Goal: Transaction & Acquisition: Purchase product/service

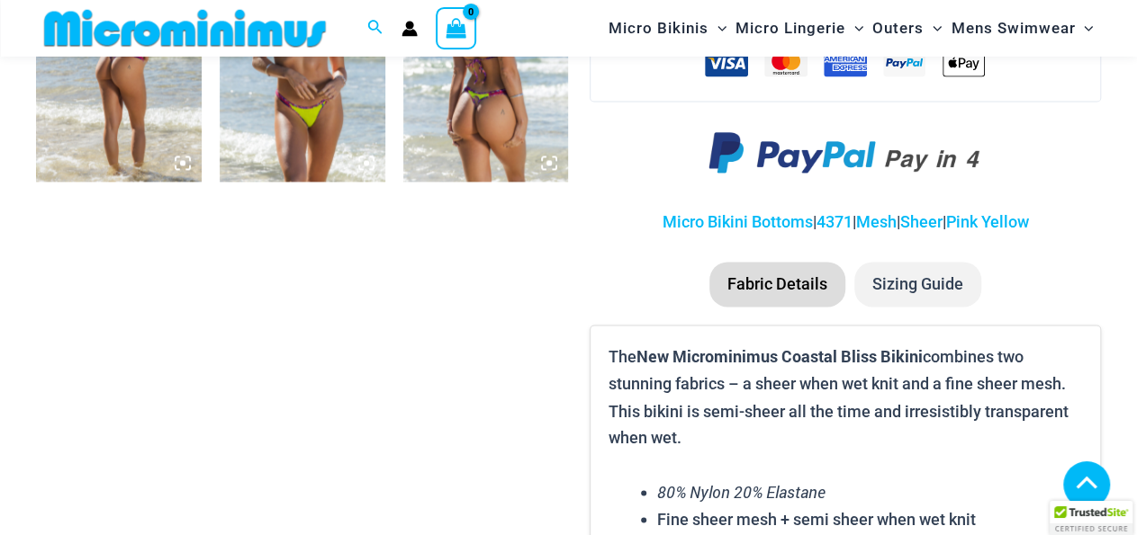
scroll to position [978, 0]
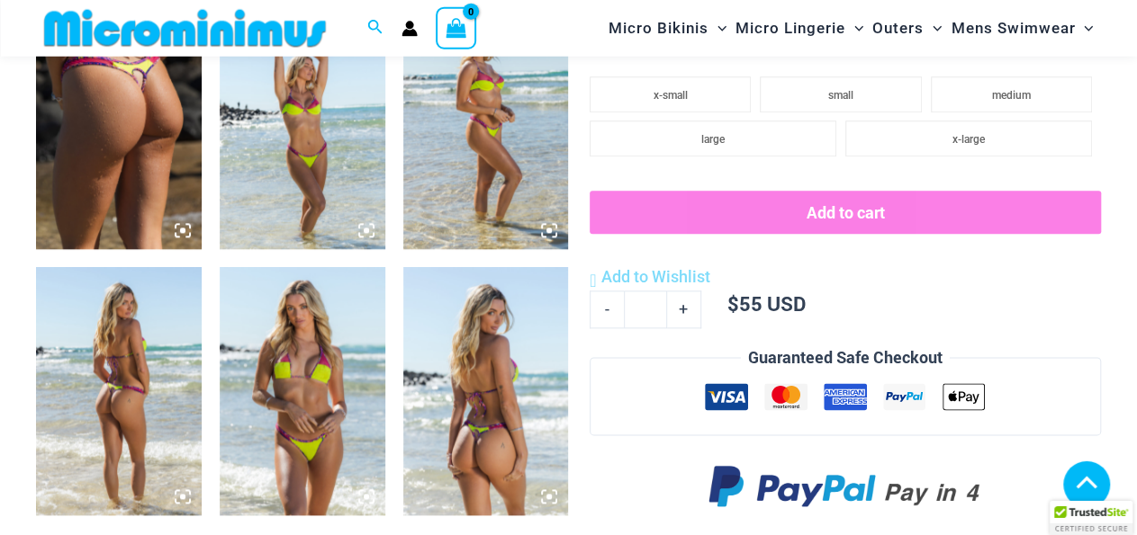
click at [499, 444] on img at bounding box center [486, 392] width 166 height 248
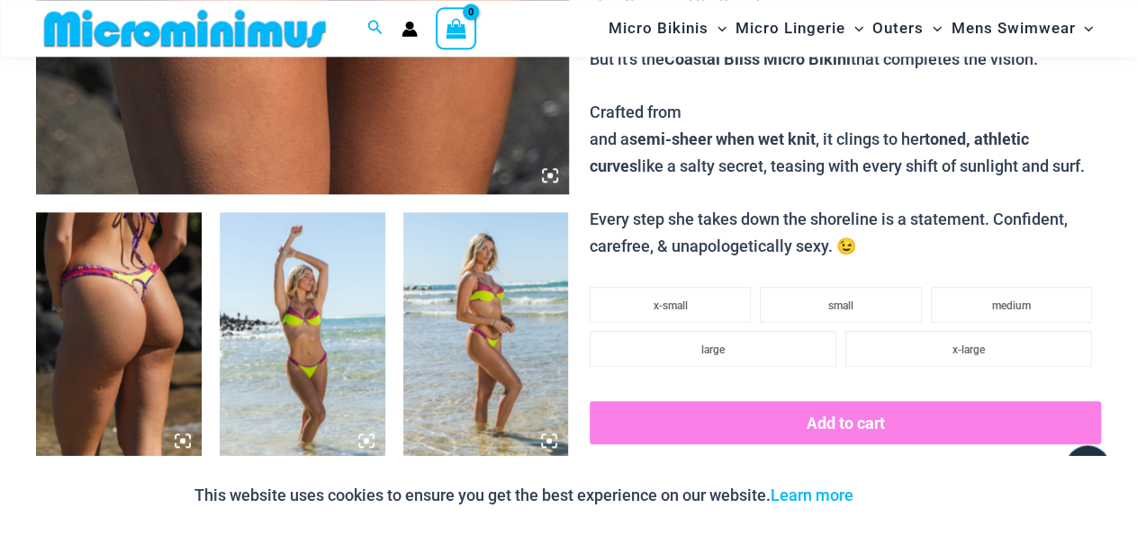
scroll to position [797, 0]
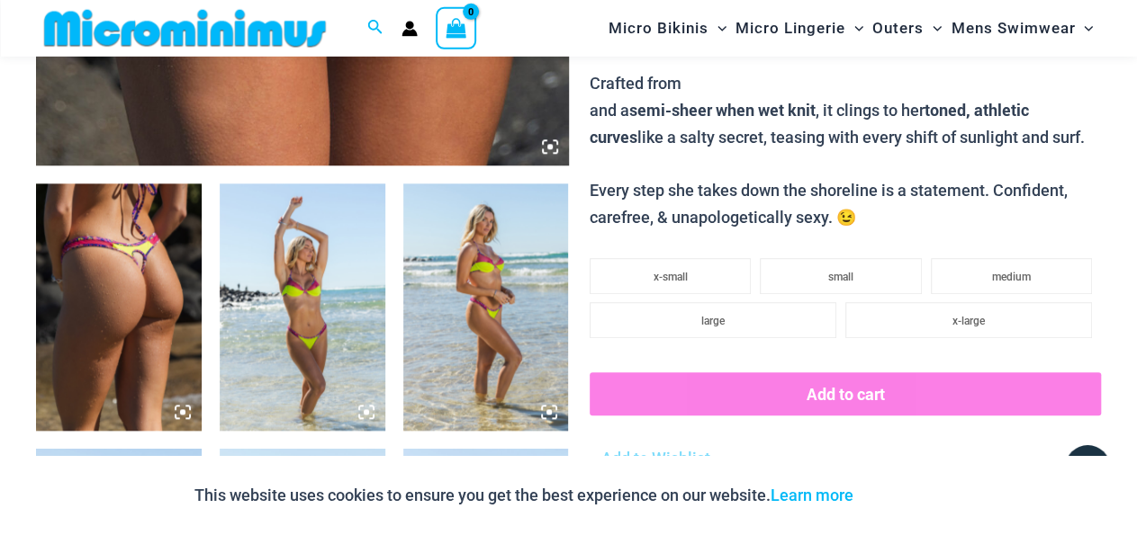
click at [107, 302] on img at bounding box center [119, 308] width 166 height 248
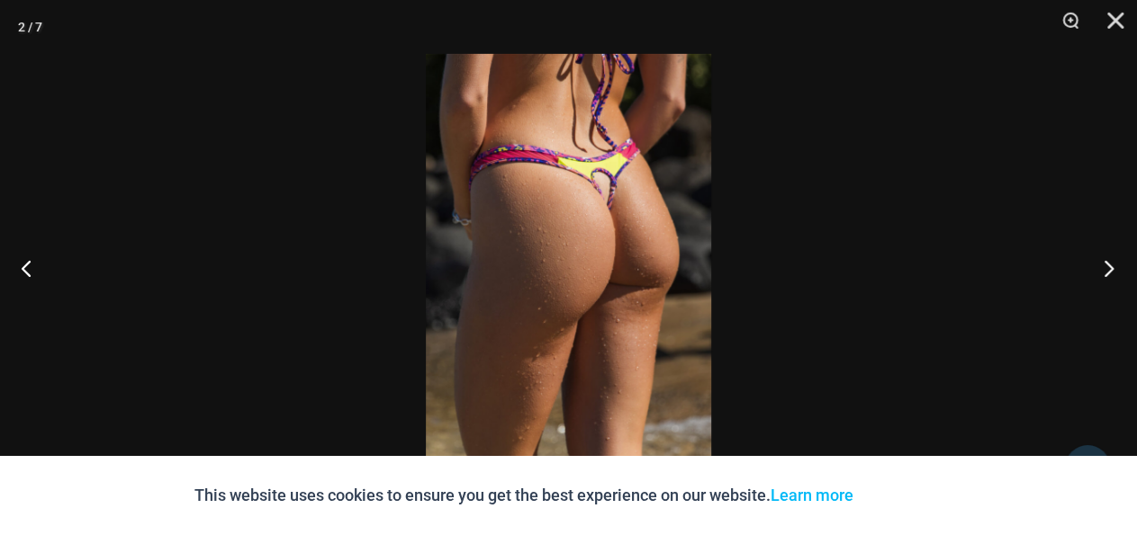
click at [1101, 270] on button "Next" at bounding box center [1102, 268] width 67 height 90
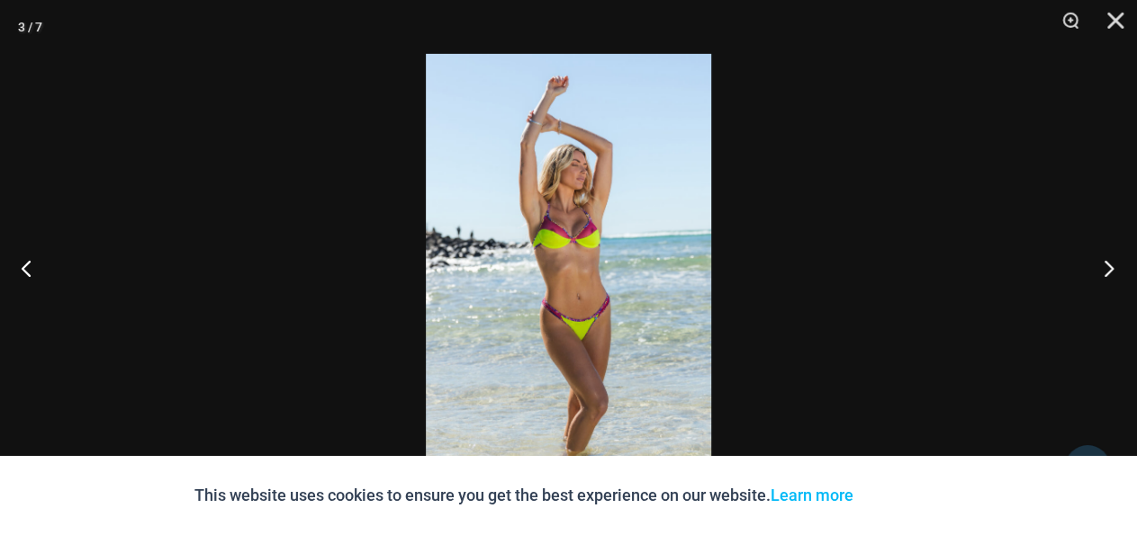
click at [1101, 270] on button "Next" at bounding box center [1102, 268] width 67 height 90
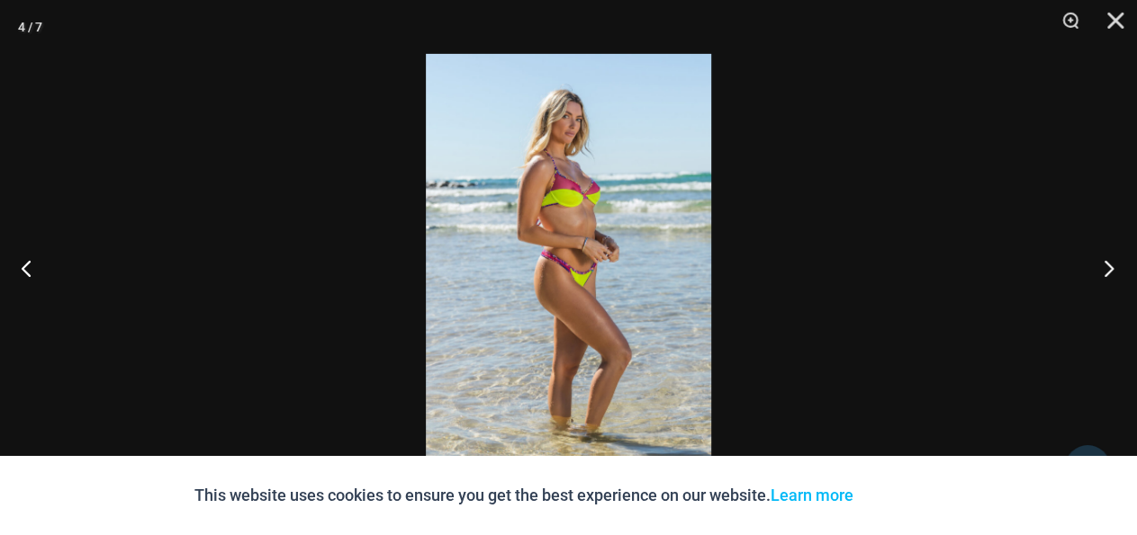
click at [1101, 270] on button "Next" at bounding box center [1102, 268] width 67 height 90
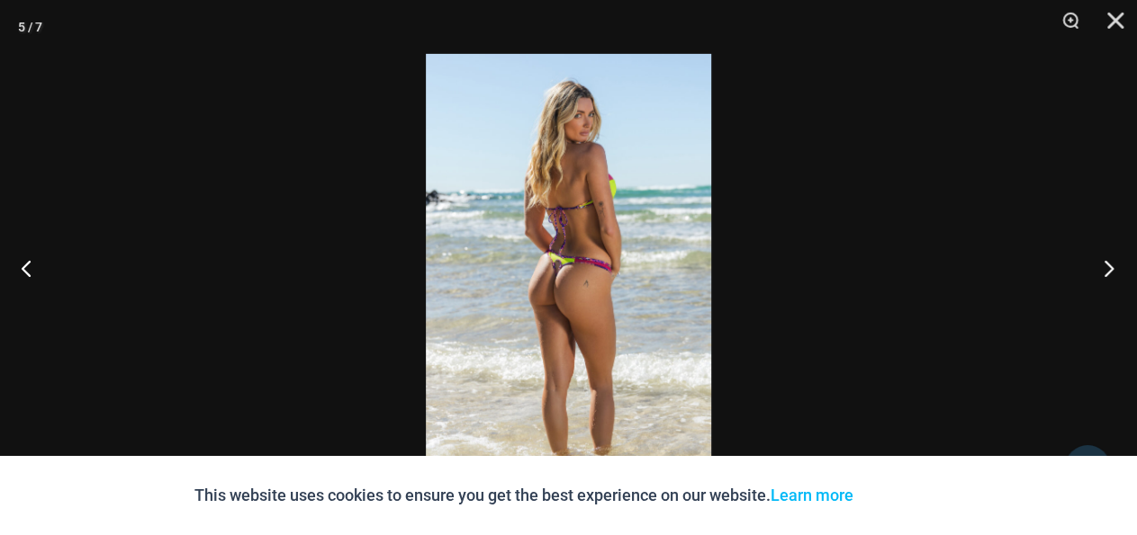
click at [1101, 270] on button "Next" at bounding box center [1102, 268] width 67 height 90
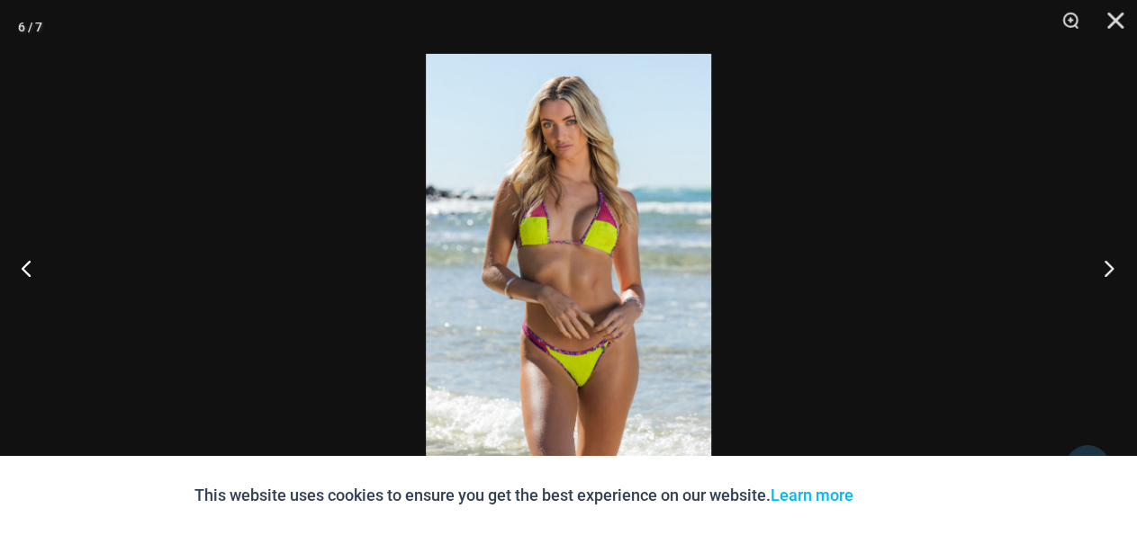
click at [1101, 270] on button "Next" at bounding box center [1102, 268] width 67 height 90
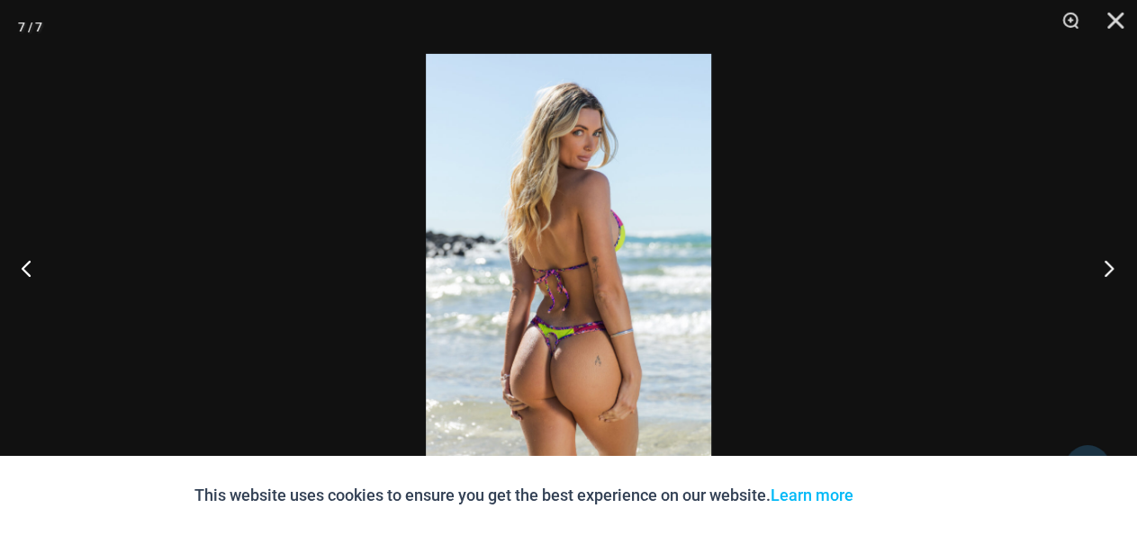
click at [1101, 270] on button "Next" at bounding box center [1102, 268] width 67 height 90
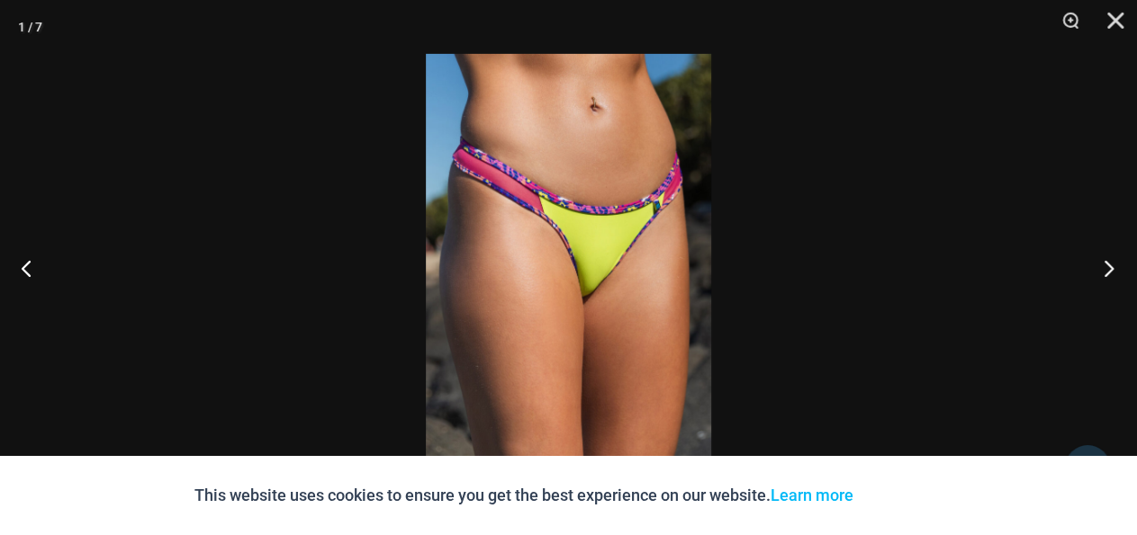
click at [1101, 270] on button "Next" at bounding box center [1102, 268] width 67 height 90
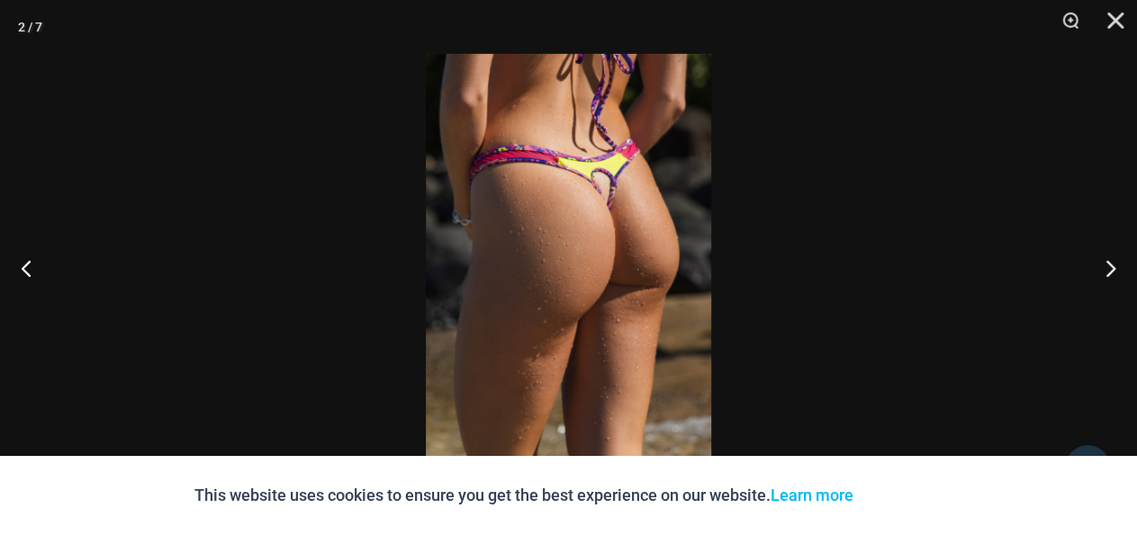
click at [606, 190] on img at bounding box center [568, 267] width 285 height 427
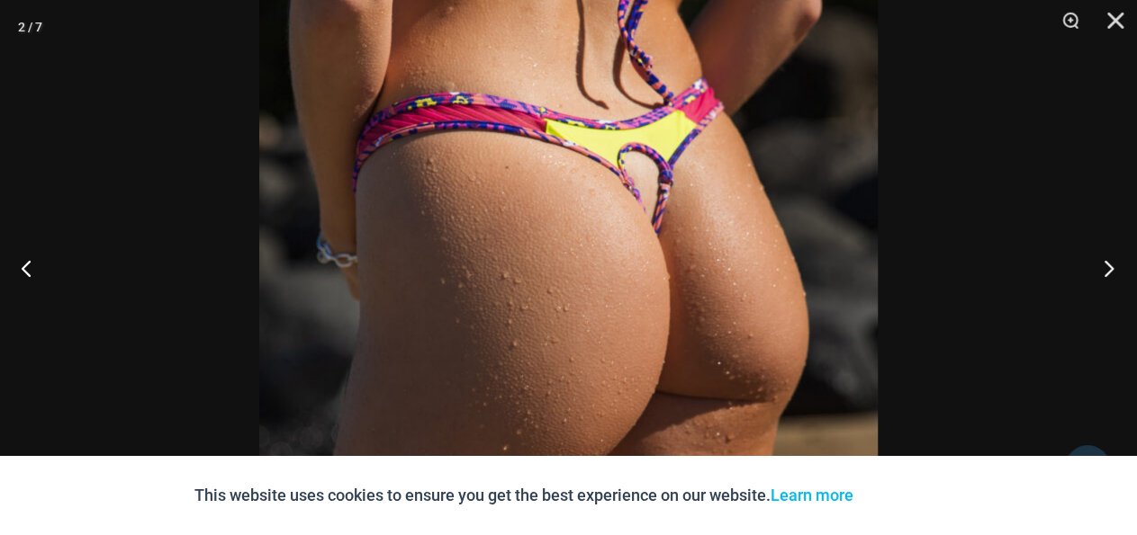
click at [1115, 273] on button "Next" at bounding box center [1102, 268] width 67 height 90
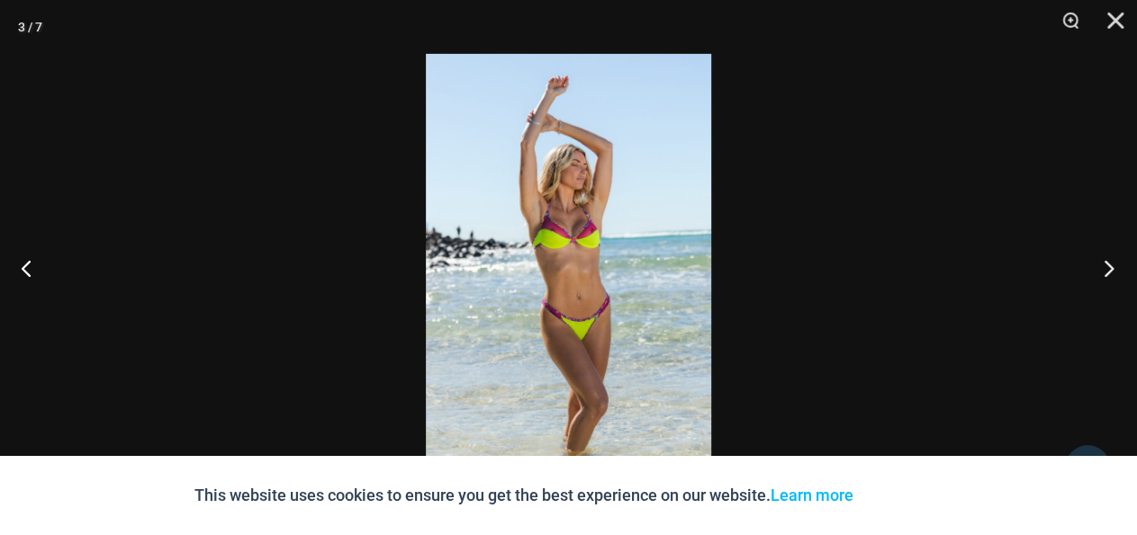
click at [1115, 273] on button "Next" at bounding box center [1102, 268] width 67 height 90
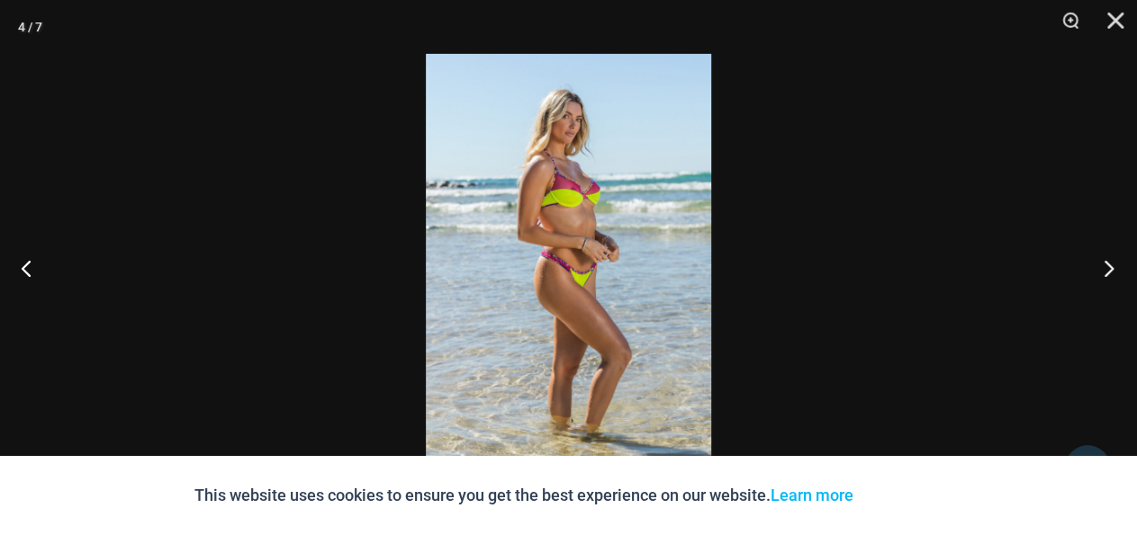
click at [1115, 273] on button "Next" at bounding box center [1102, 268] width 67 height 90
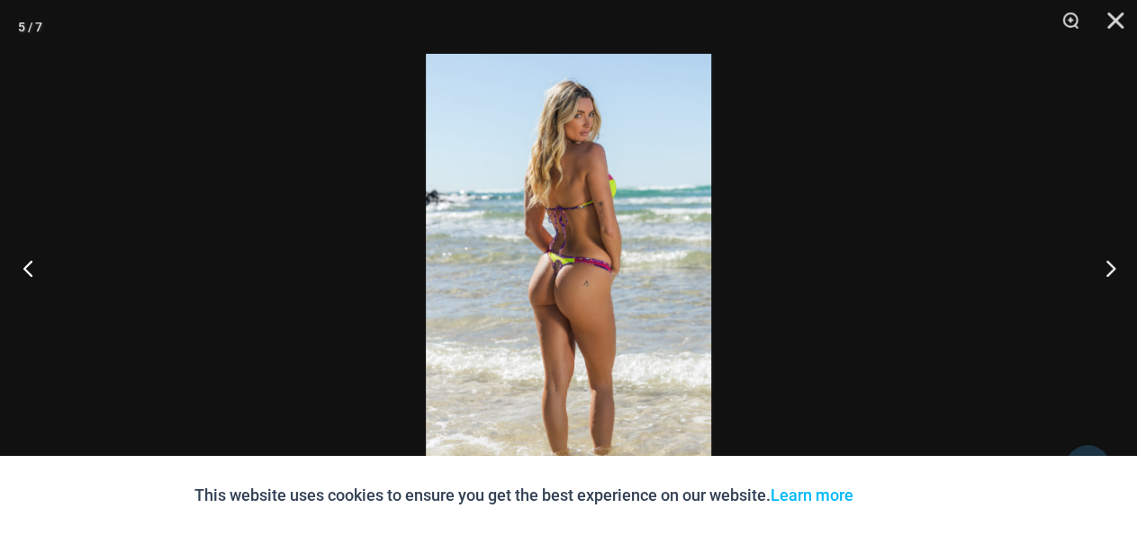
click at [31, 271] on button "Previous" at bounding box center [33, 268] width 67 height 90
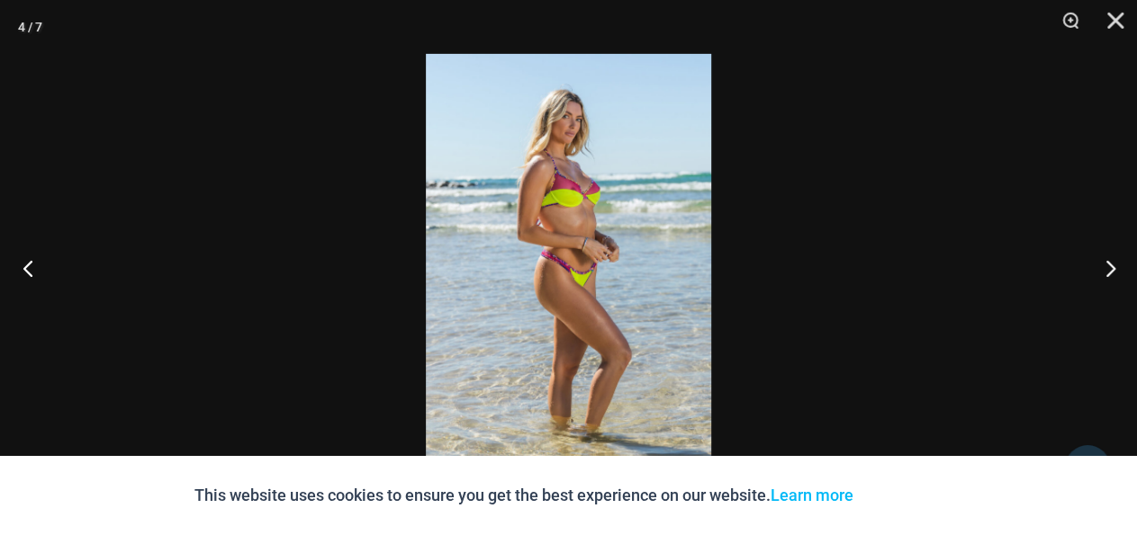
click at [31, 271] on button "Previous" at bounding box center [33, 268] width 67 height 90
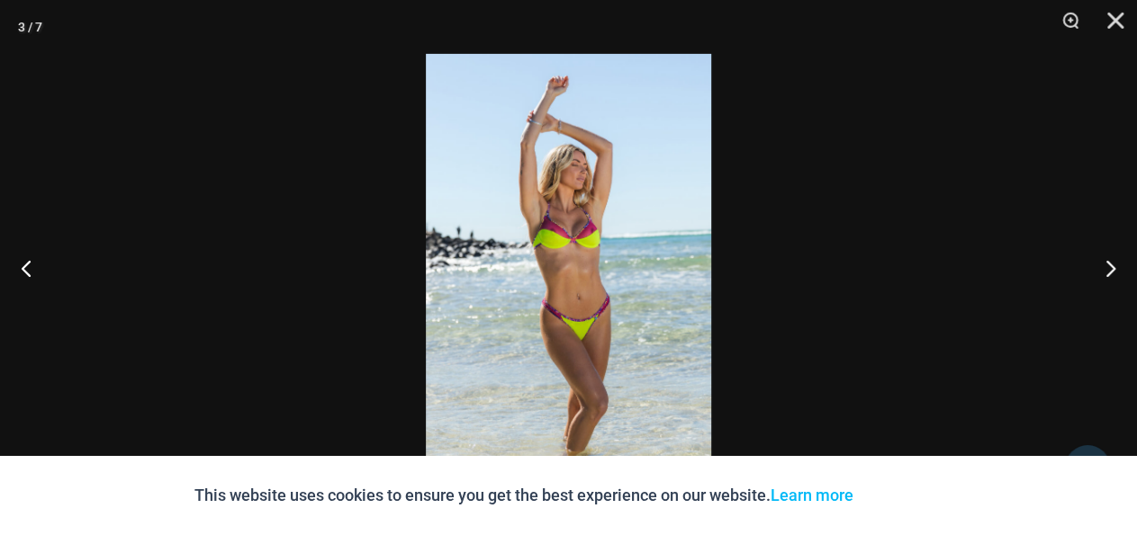
click at [562, 235] on img at bounding box center [568, 267] width 285 height 427
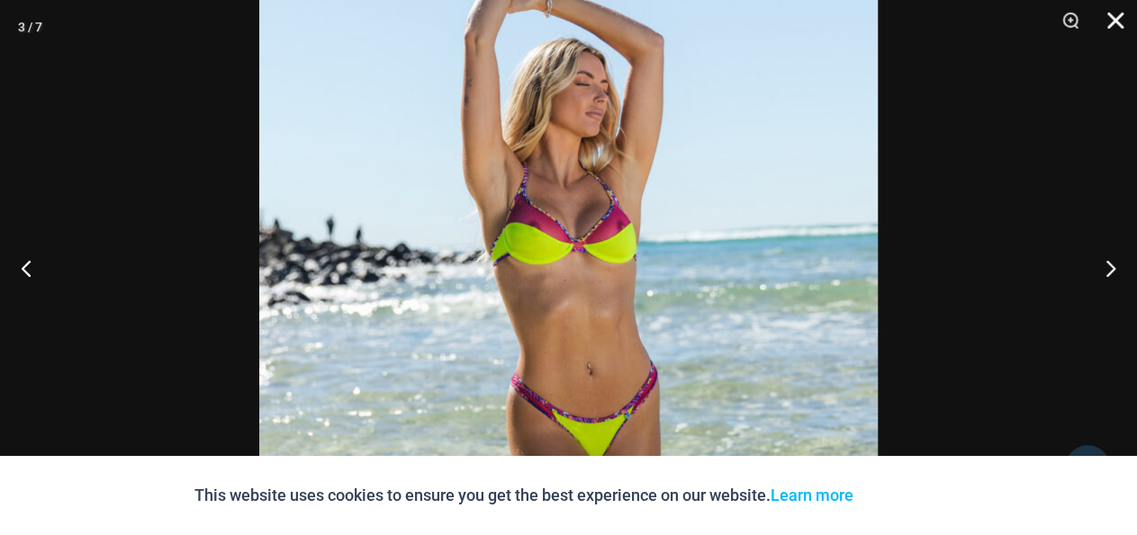
click at [1116, 10] on button "Close" at bounding box center [1108, 27] width 45 height 54
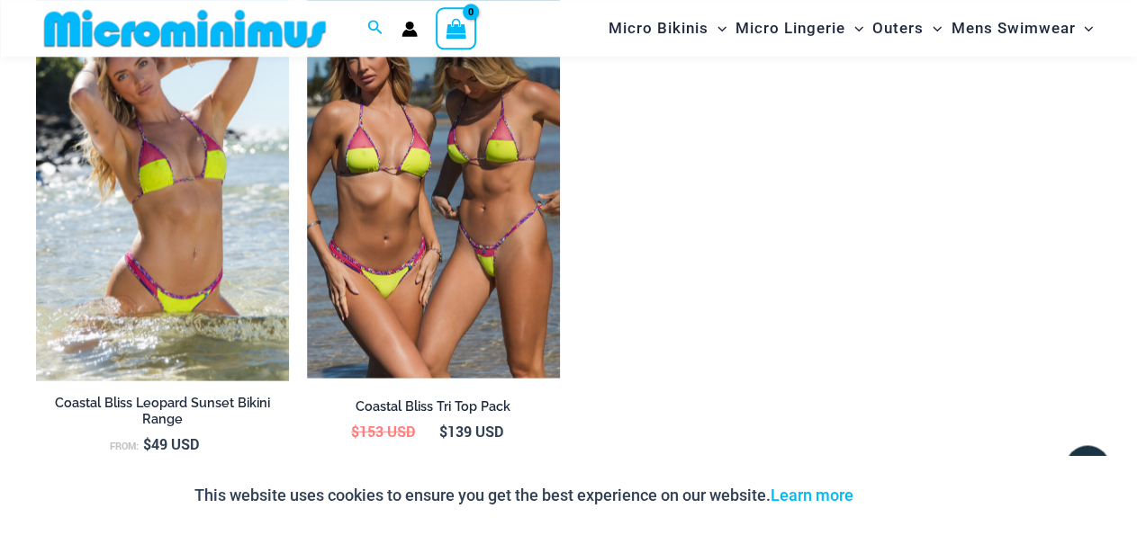
scroll to position [1975, 0]
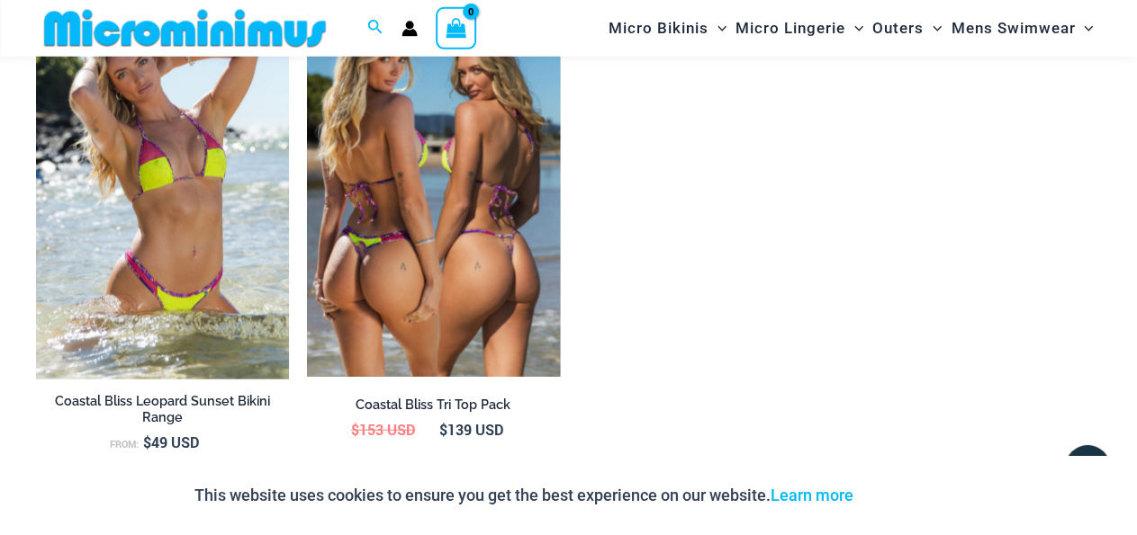
click at [370, 247] on img at bounding box center [433, 187] width 253 height 379
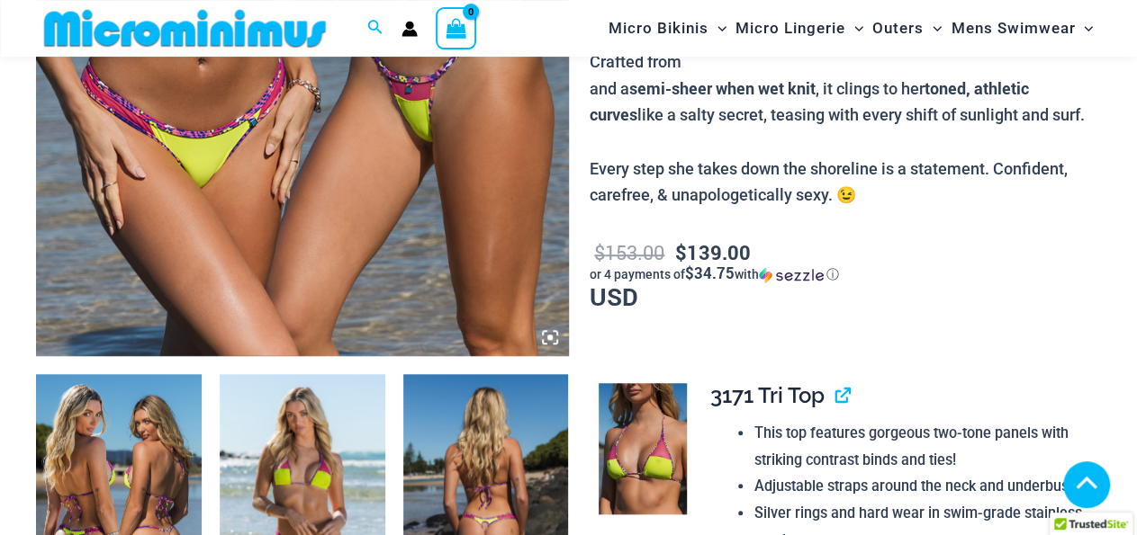
scroll to position [876, 0]
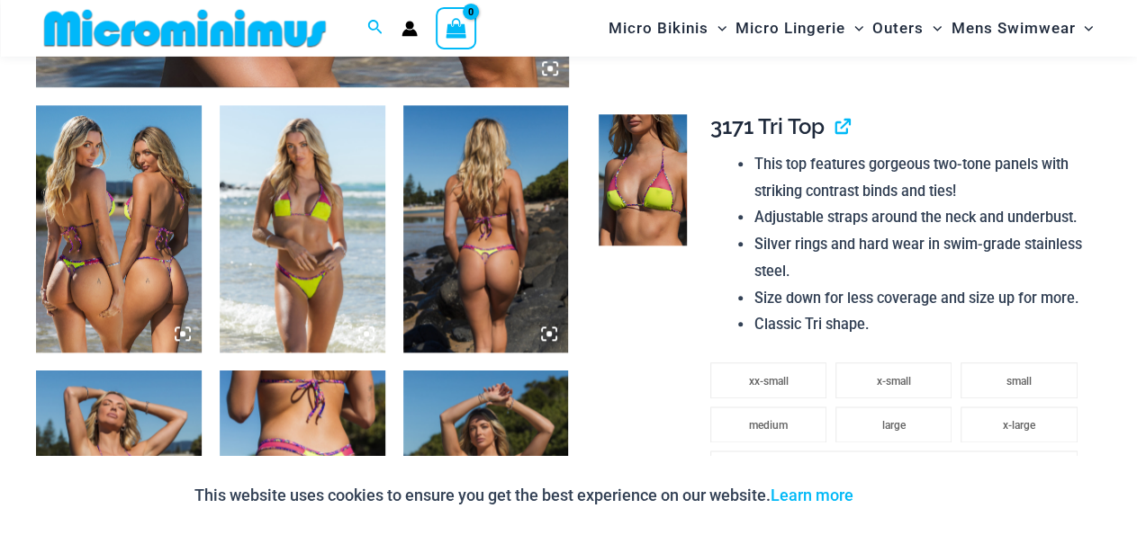
click at [314, 409] on img at bounding box center [303, 495] width 166 height 248
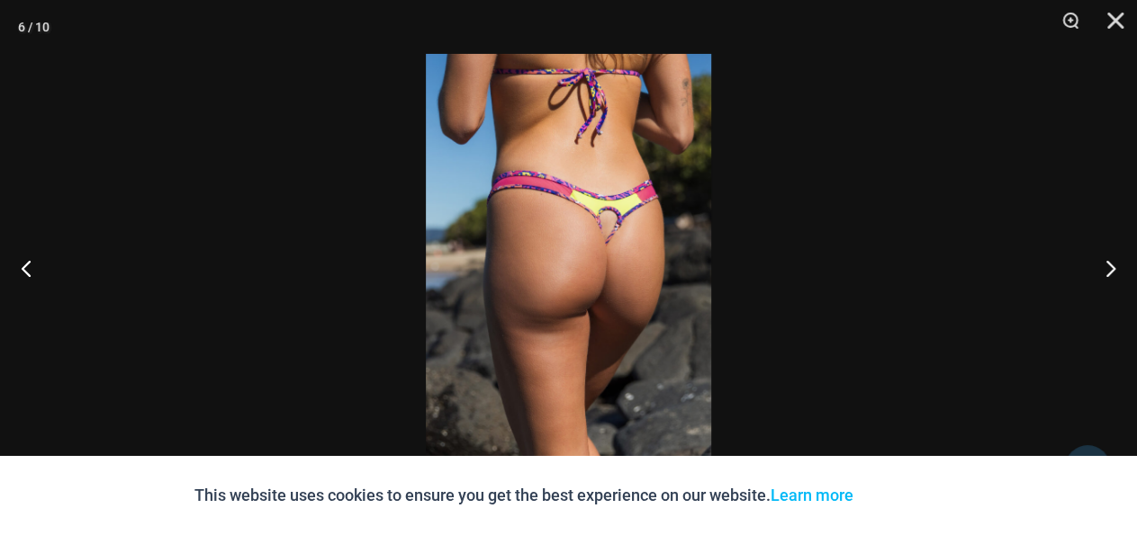
click at [611, 196] on img at bounding box center [568, 267] width 285 height 427
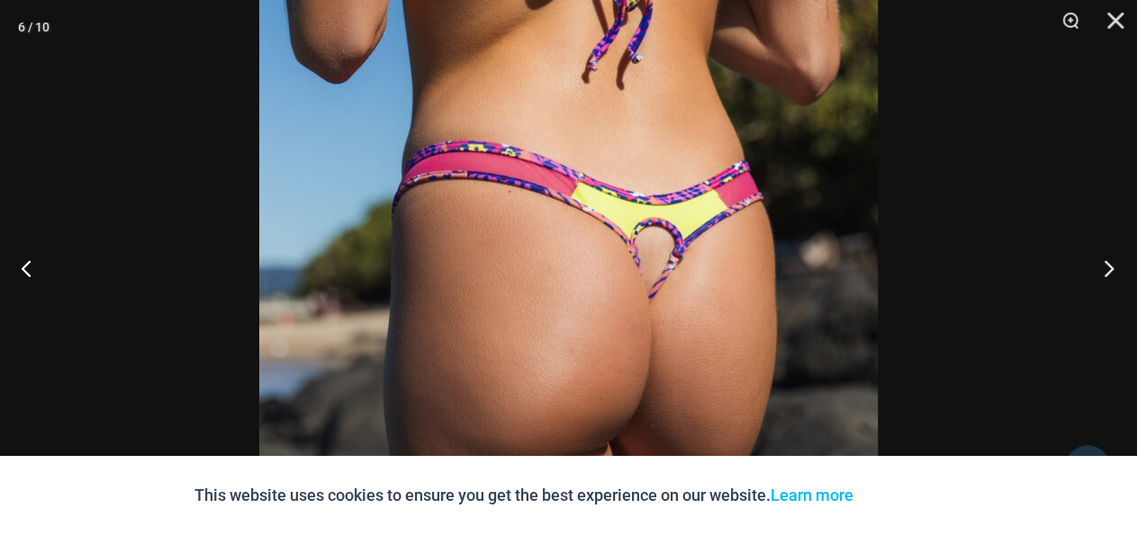
click at [1111, 273] on button "Next" at bounding box center [1102, 268] width 67 height 90
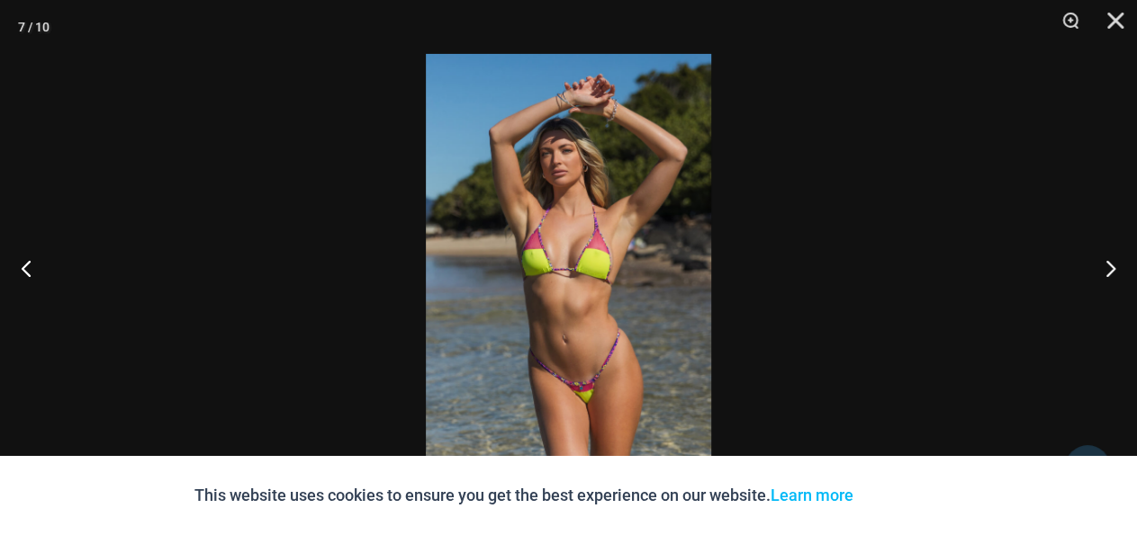
click at [574, 283] on img at bounding box center [568, 267] width 285 height 427
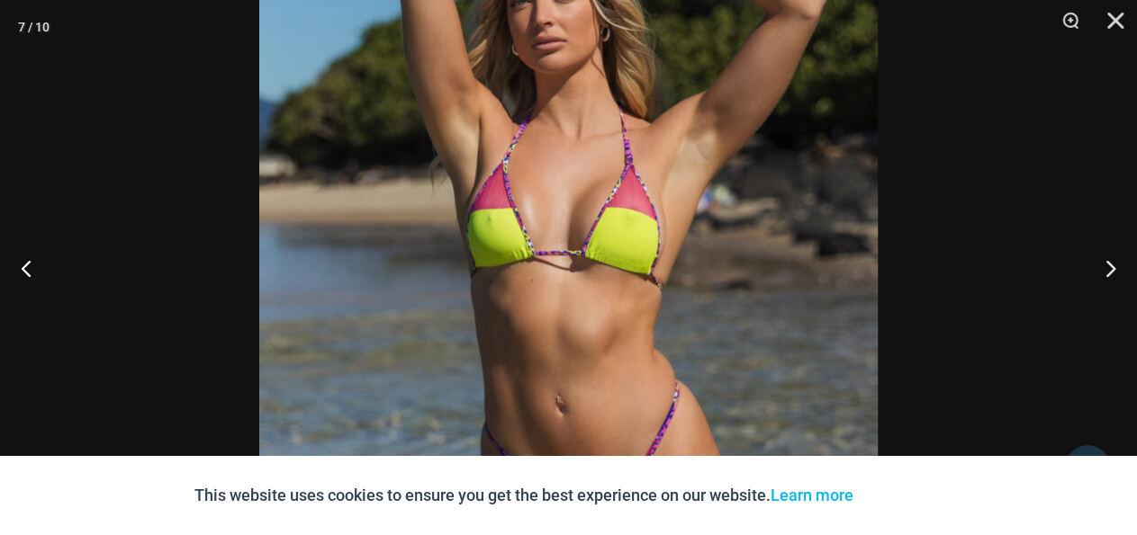
click at [708, 240] on img at bounding box center [568, 249] width 618 height 927
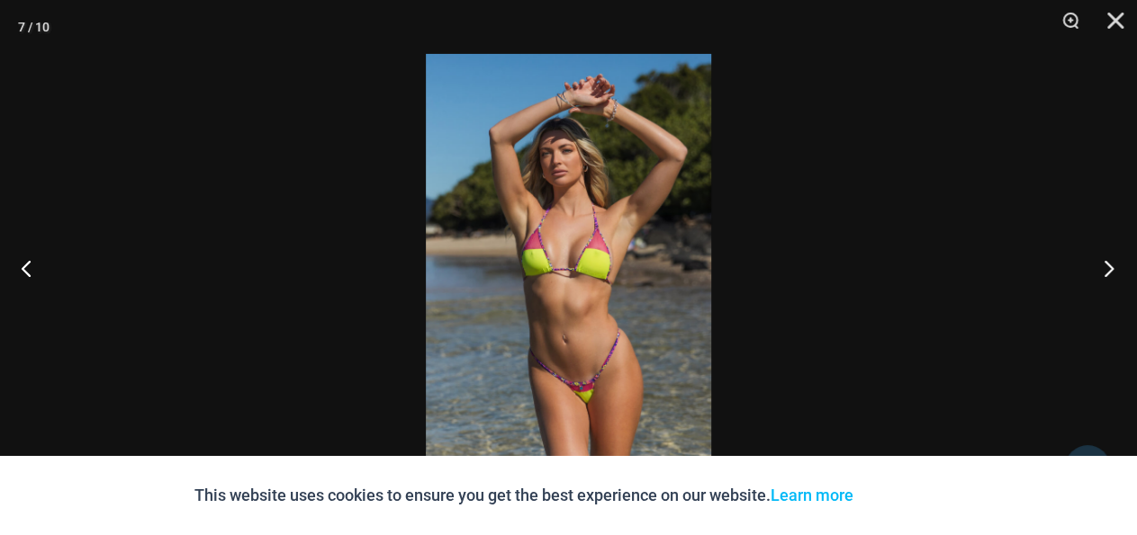
click at [1116, 270] on button "Next" at bounding box center [1102, 268] width 67 height 90
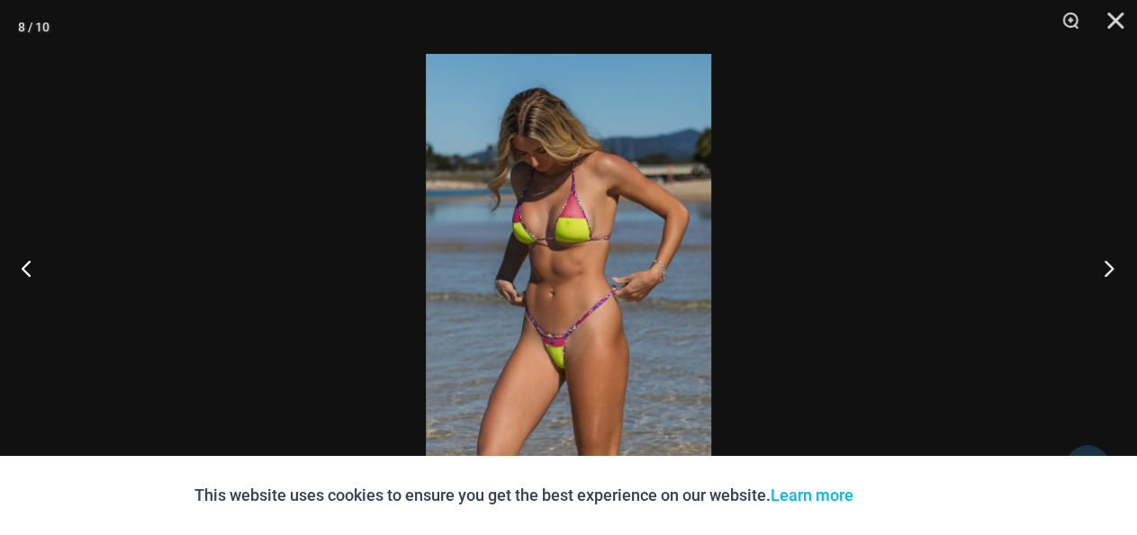
click at [1116, 270] on button "Next" at bounding box center [1102, 268] width 67 height 90
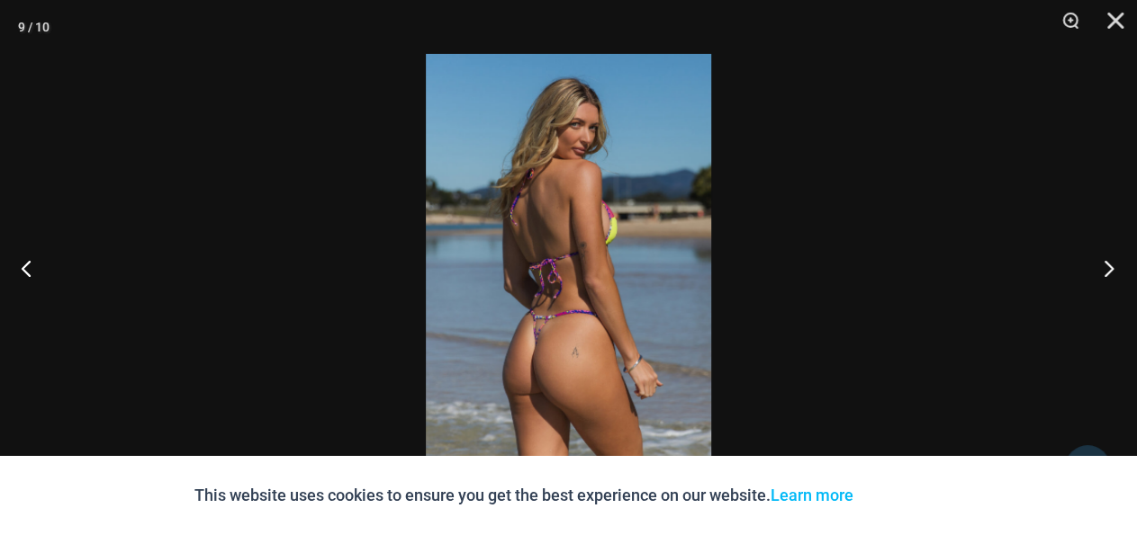
click at [1116, 270] on button "Next" at bounding box center [1102, 268] width 67 height 90
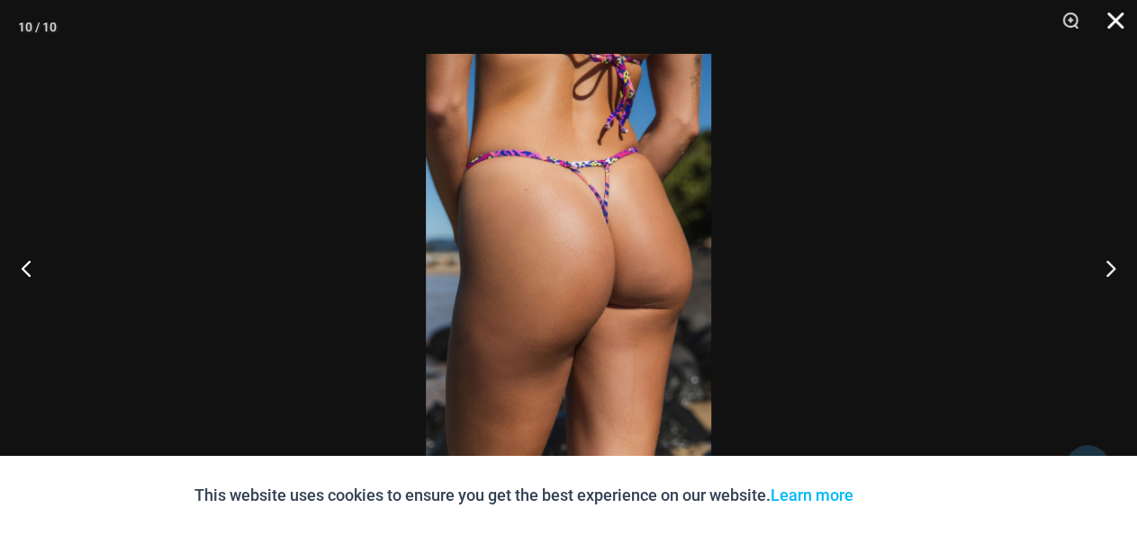
click at [1106, 26] on button "Close" at bounding box center [1108, 27] width 45 height 54
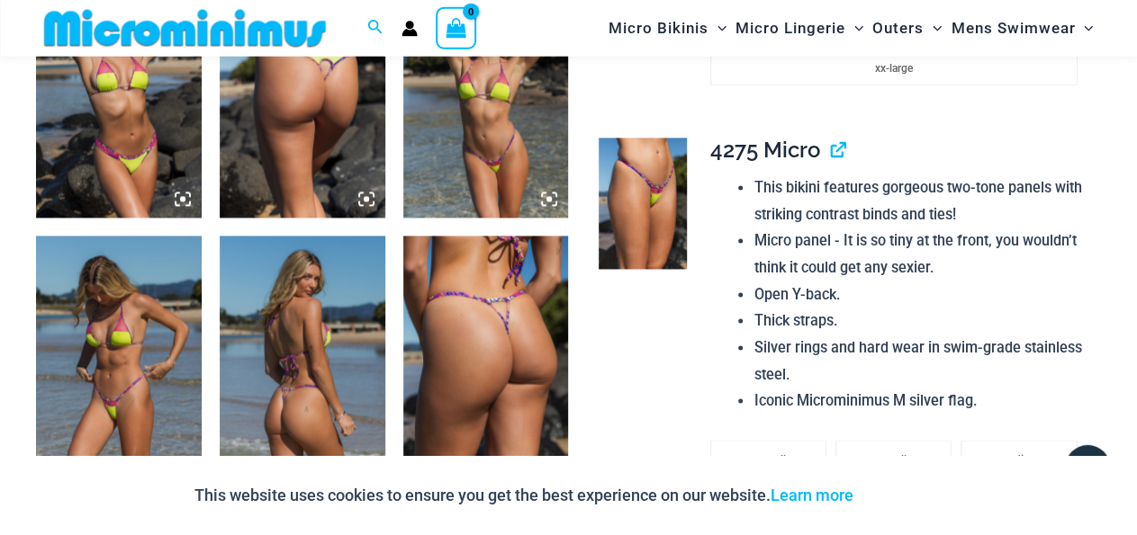
scroll to position [1183, 0]
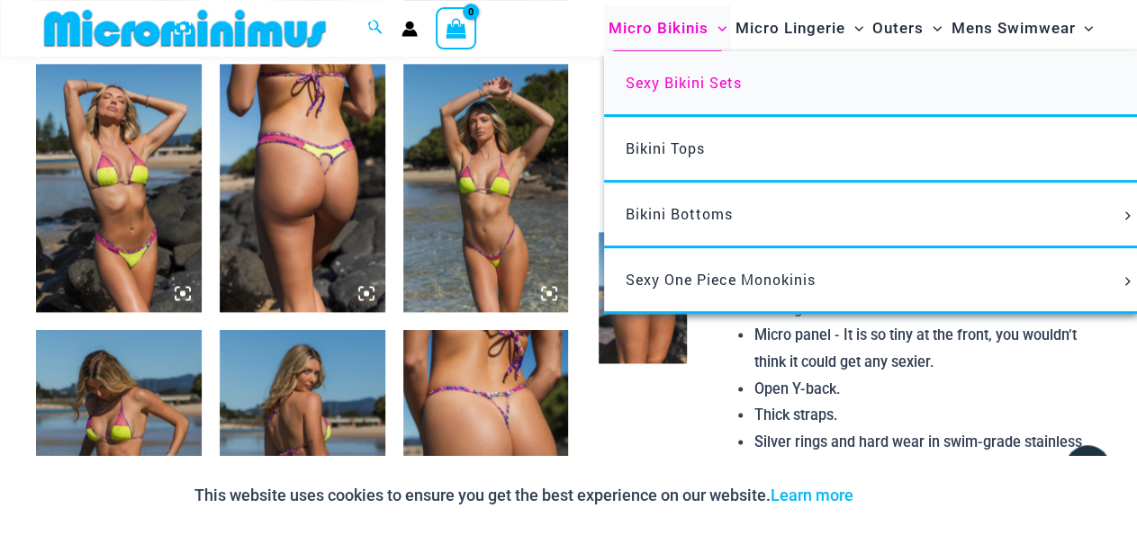
click at [679, 73] on link "Sexy Bikini Sets" at bounding box center [871, 84] width 535 height 66
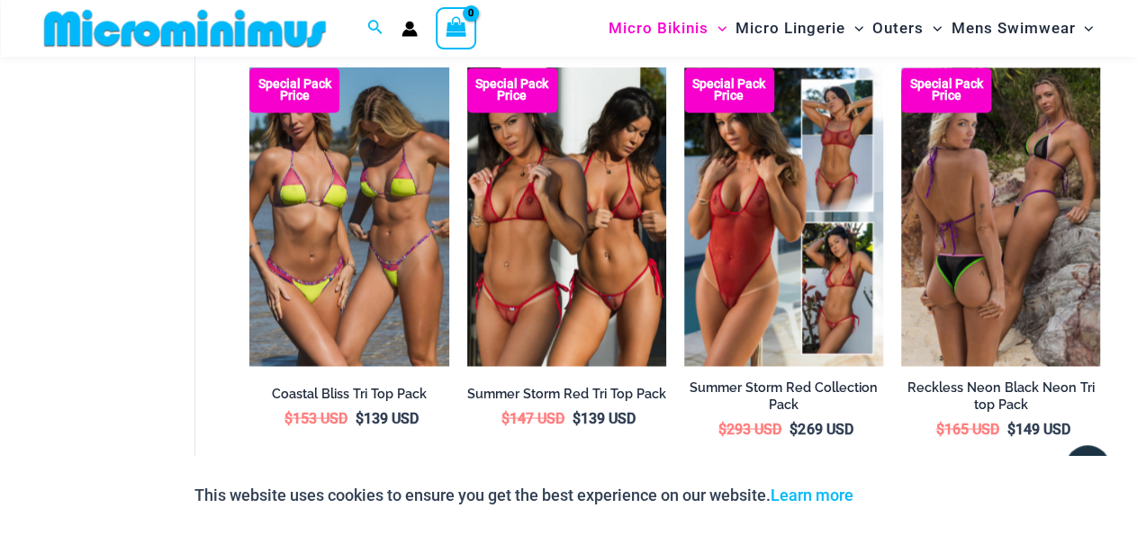
scroll to position [1618, 0]
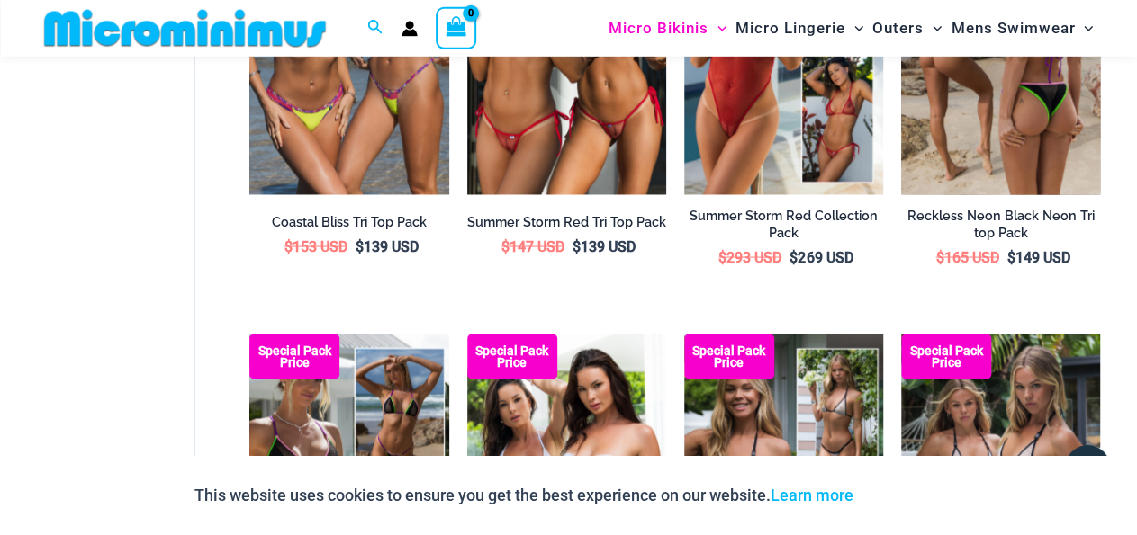
click at [994, 103] on img at bounding box center [1000, 46] width 199 height 299
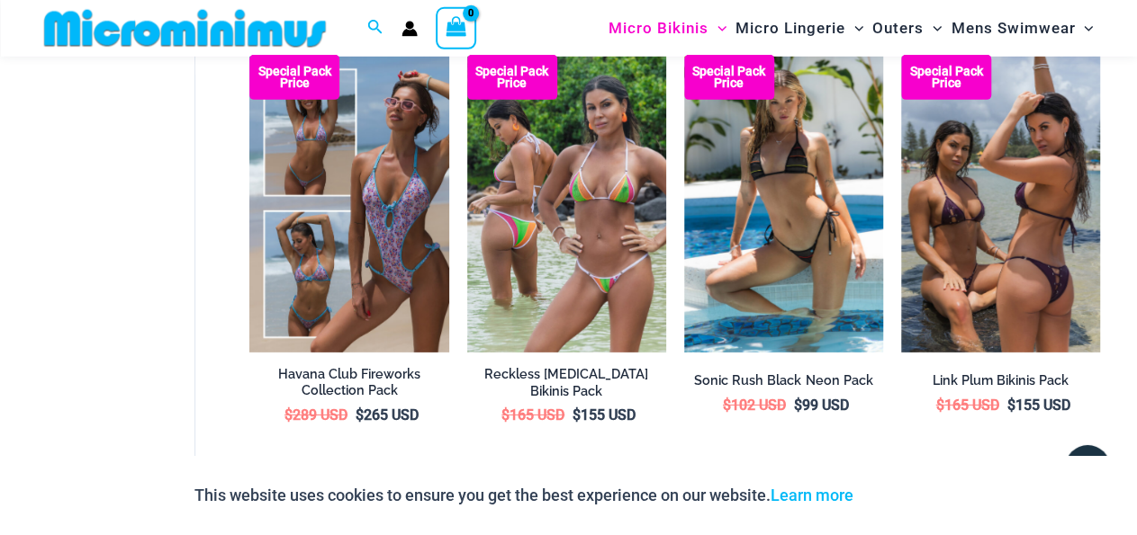
scroll to position [2777, 0]
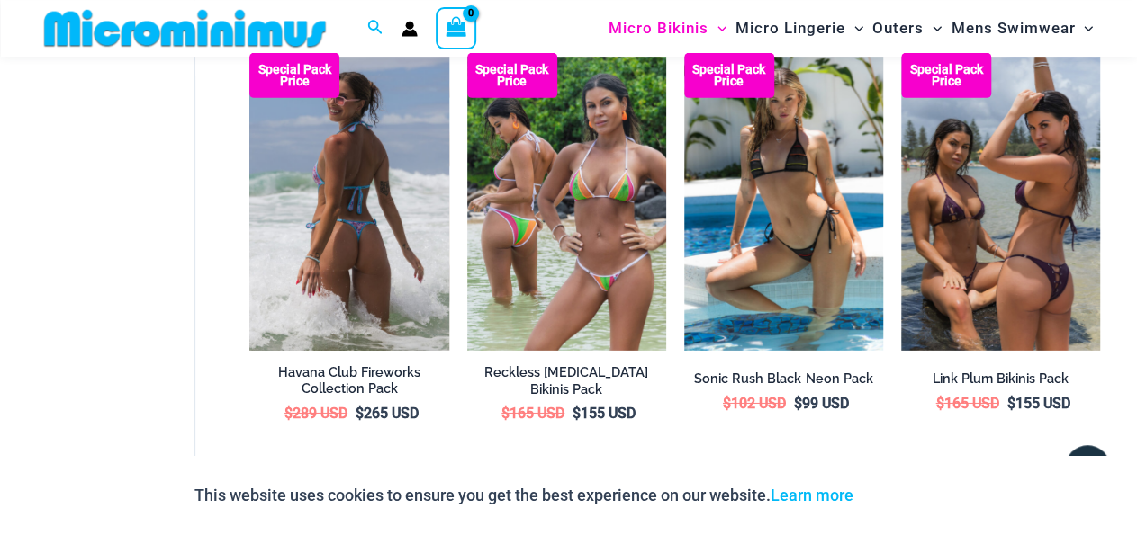
click at [413, 184] on img at bounding box center [348, 202] width 199 height 299
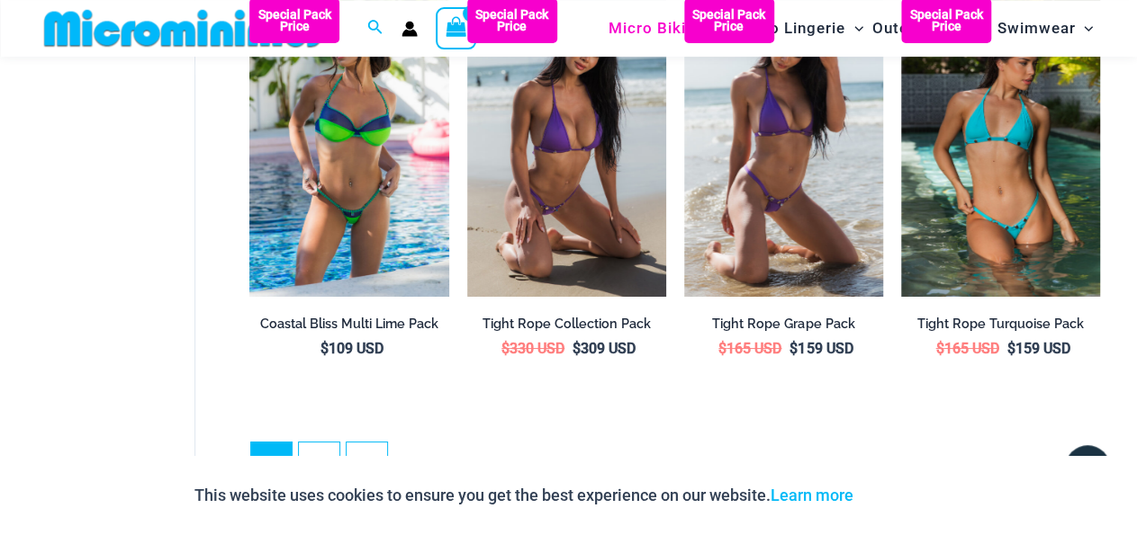
scroll to position [3272, 0]
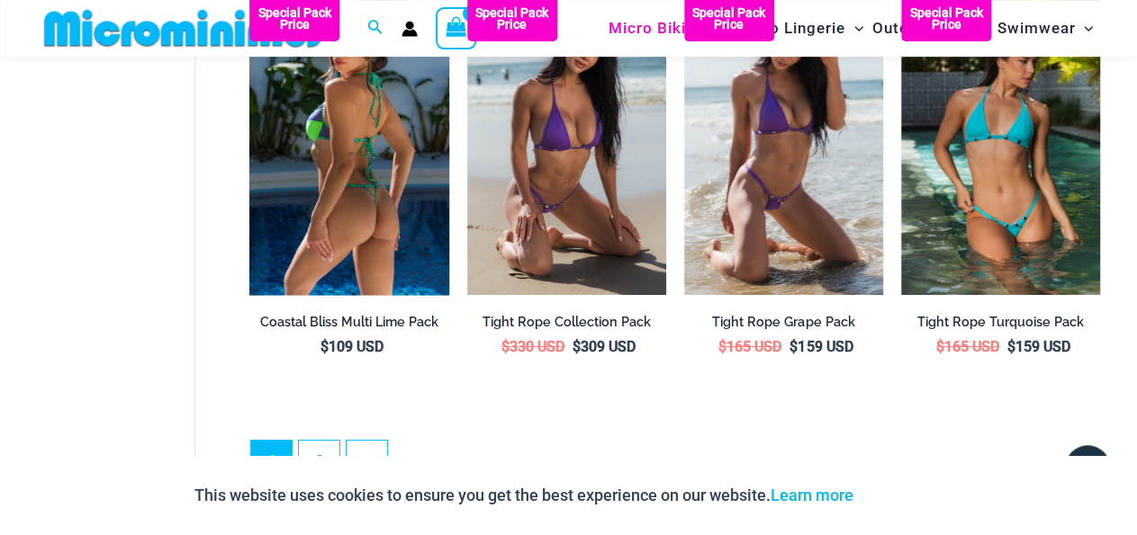
click at [357, 219] on img at bounding box center [348, 145] width 199 height 299
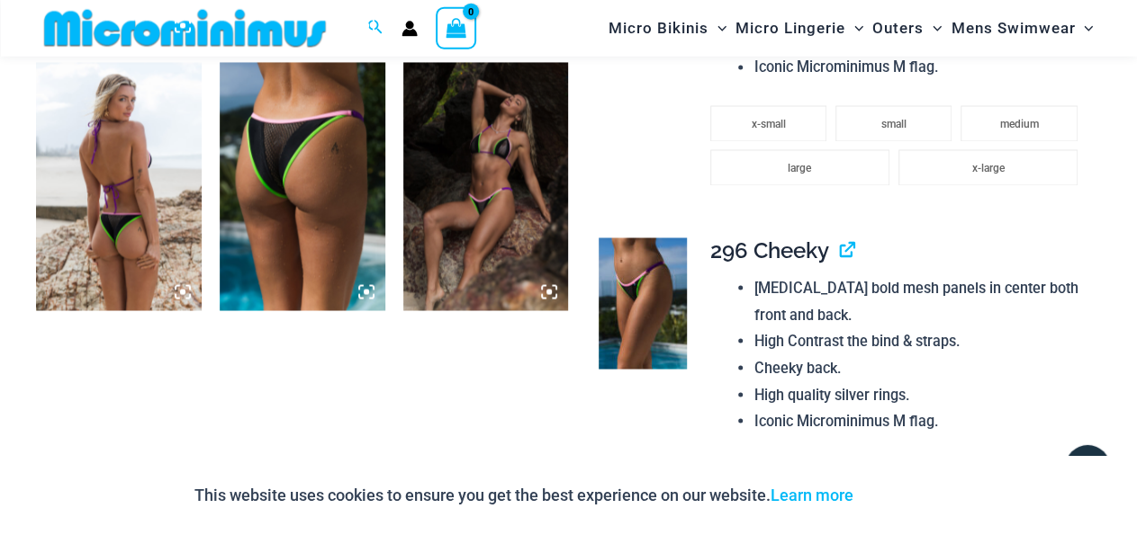
scroll to position [1453, 0]
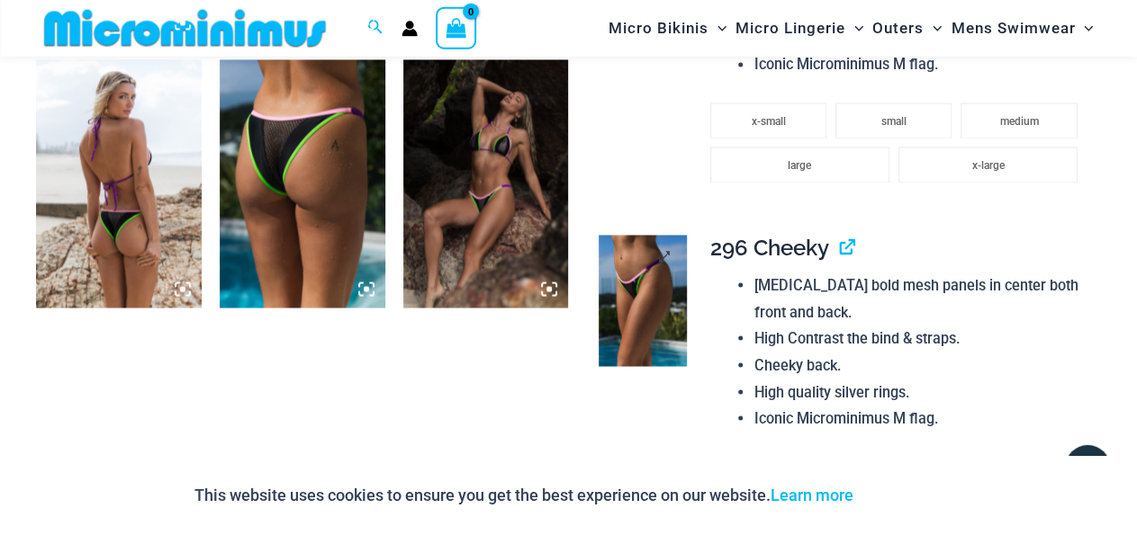
click at [646, 292] on img at bounding box center [641, 301] width 87 height 131
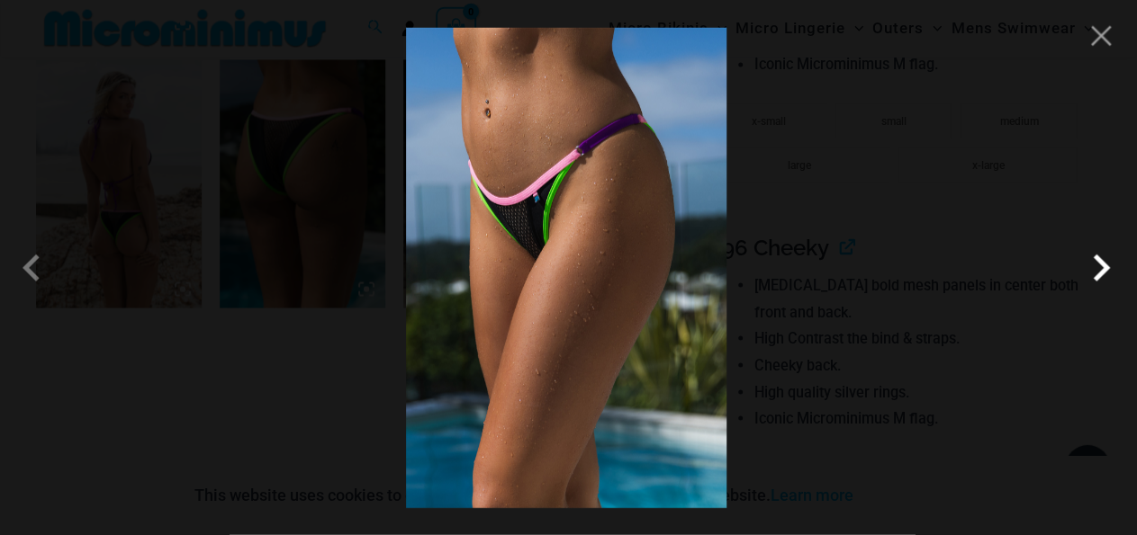
click at [1101, 277] on span at bounding box center [1101, 268] width 54 height 54
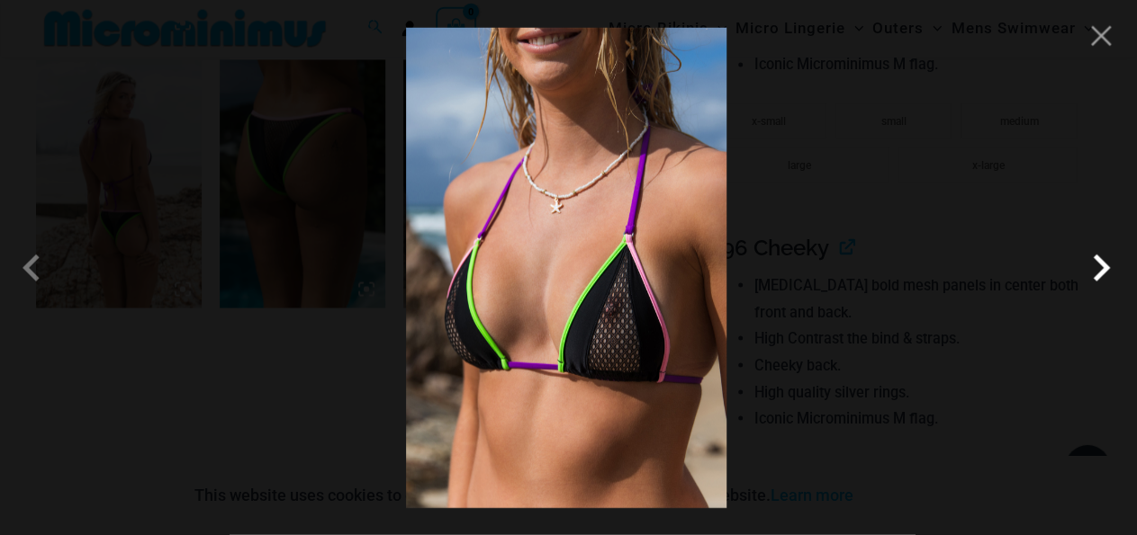
click at [1101, 277] on span at bounding box center [1101, 268] width 54 height 54
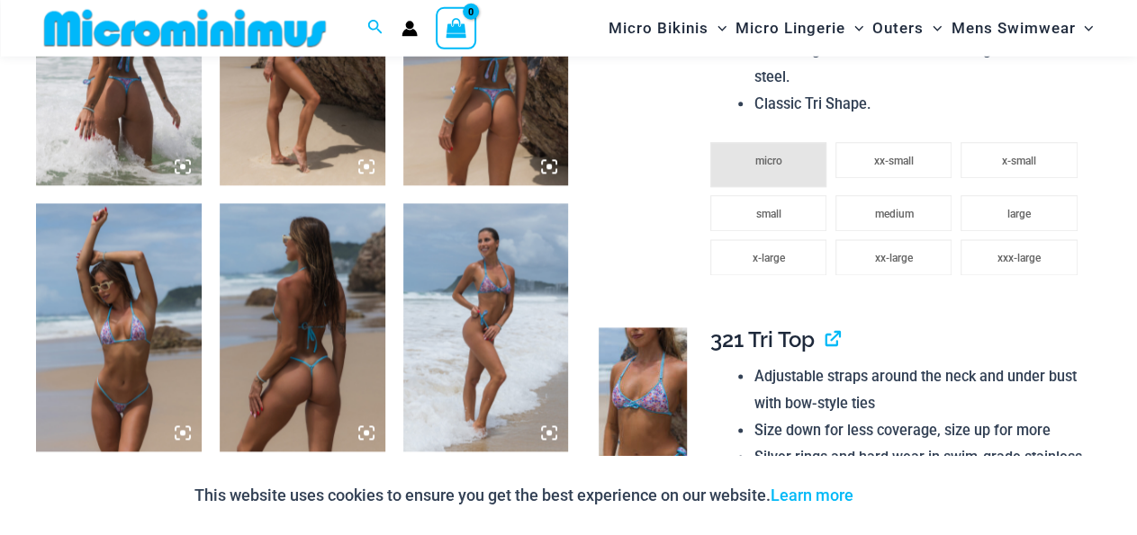
scroll to position [830, 0]
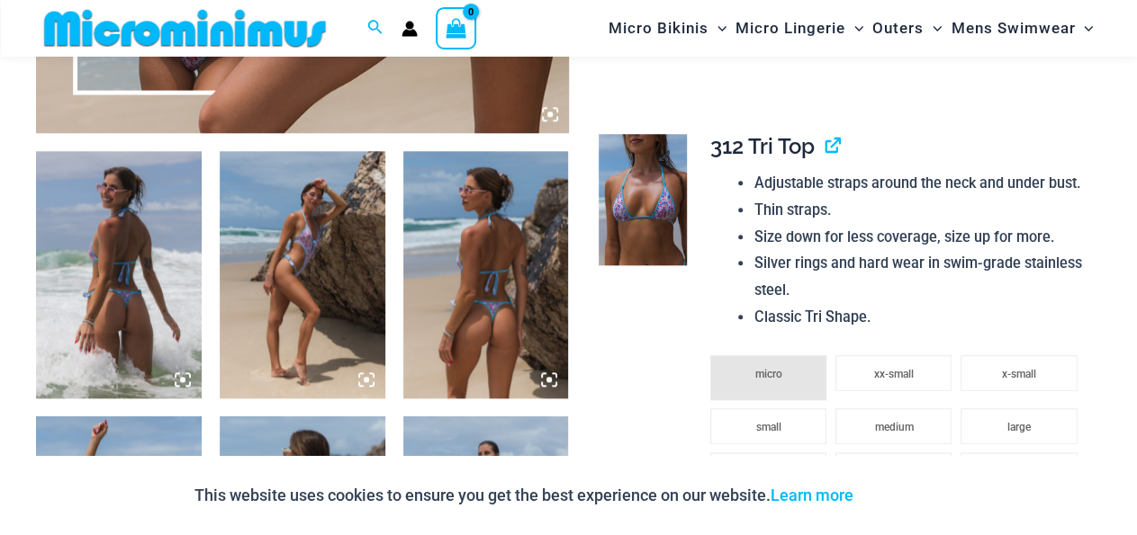
click at [659, 224] on img at bounding box center [641, 199] width 87 height 131
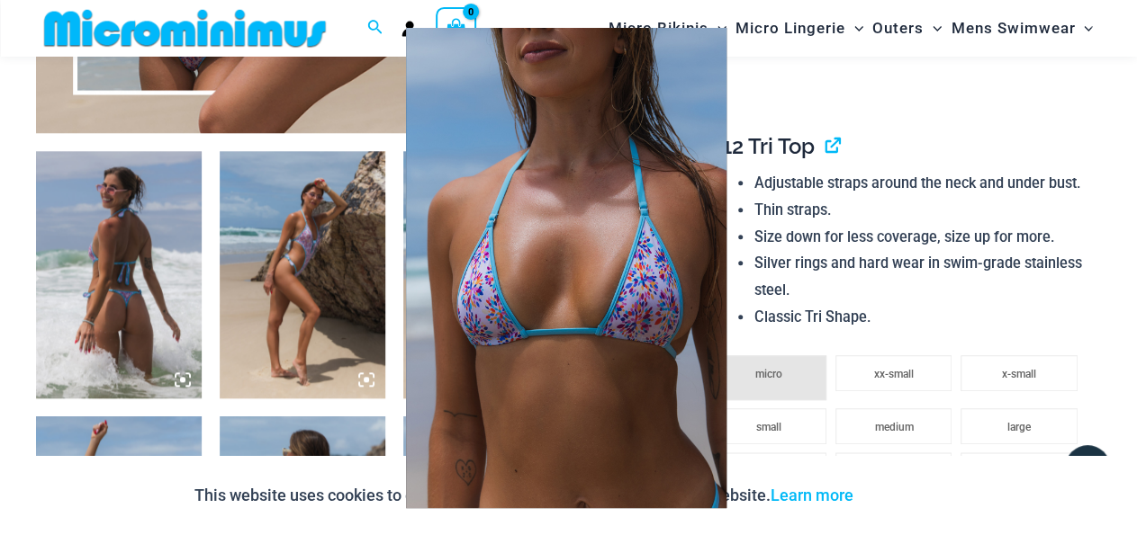
click at [816, 222] on div at bounding box center [568, 267] width 1137 height 535
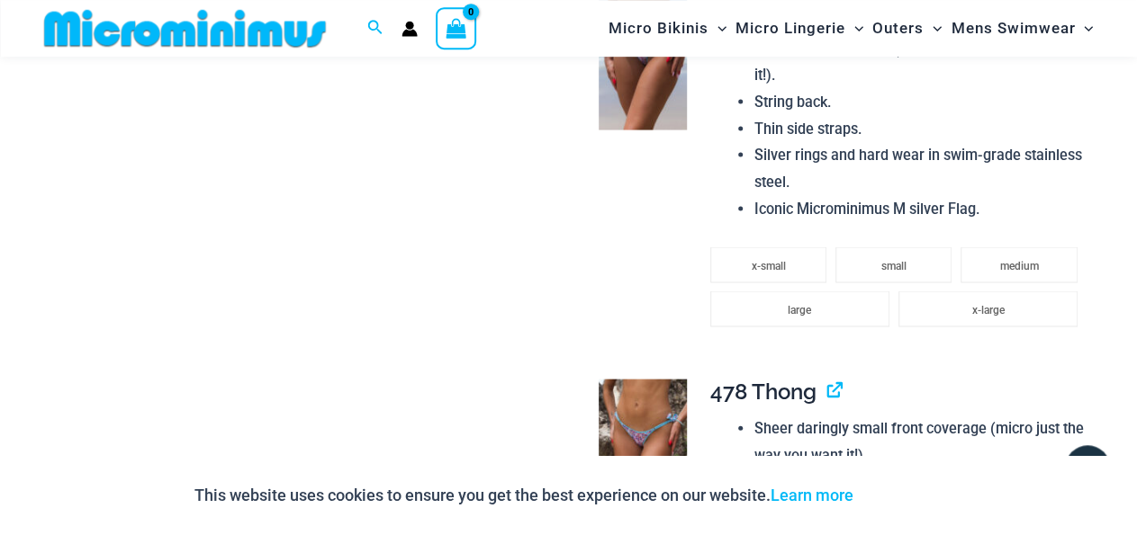
scroll to position [1870, 0]
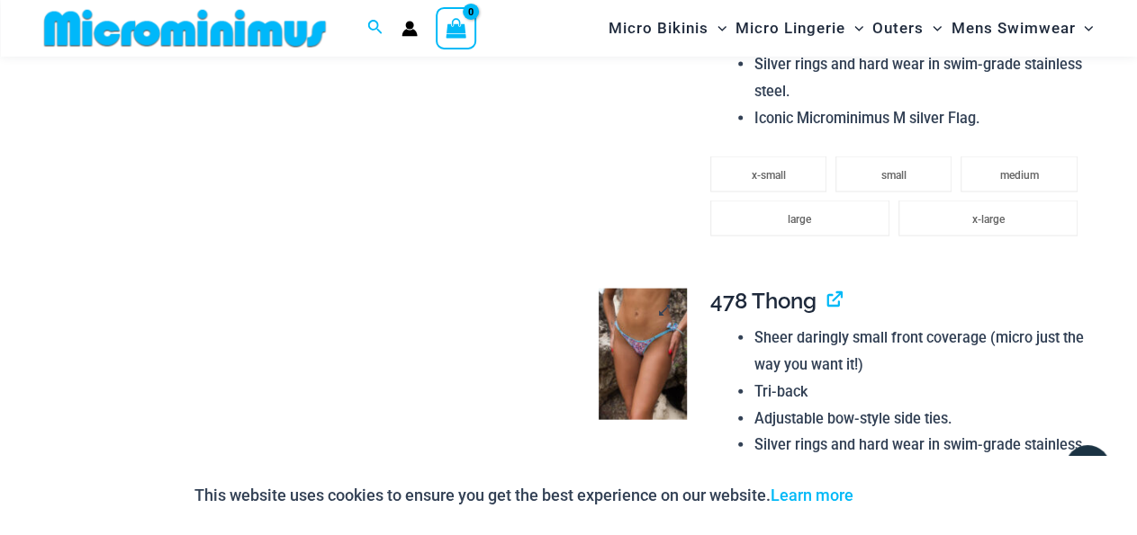
click at [624, 357] on img at bounding box center [641, 354] width 87 height 131
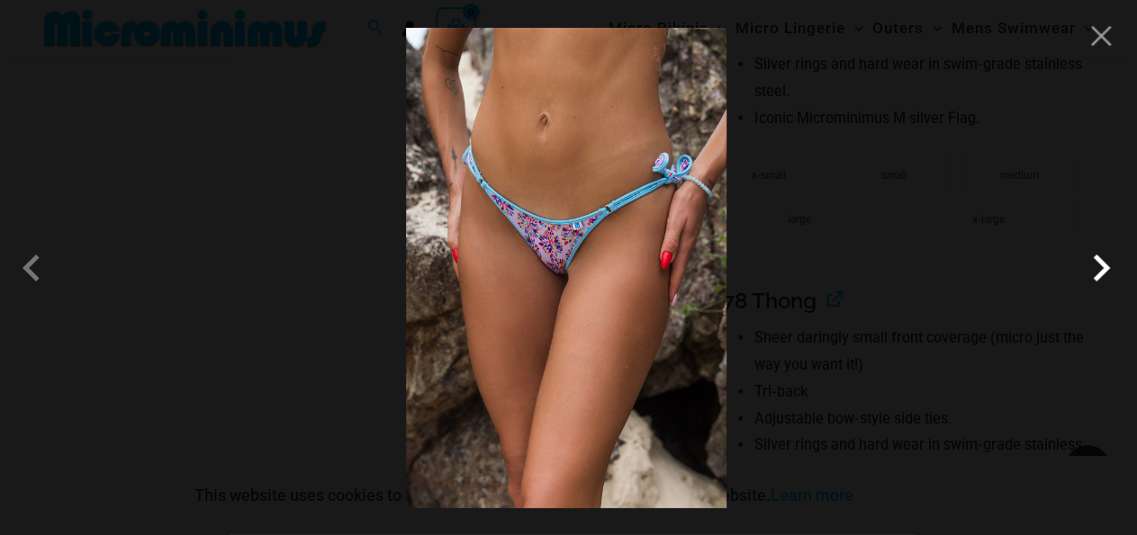
click at [1083, 265] on span at bounding box center [1101, 268] width 54 height 54
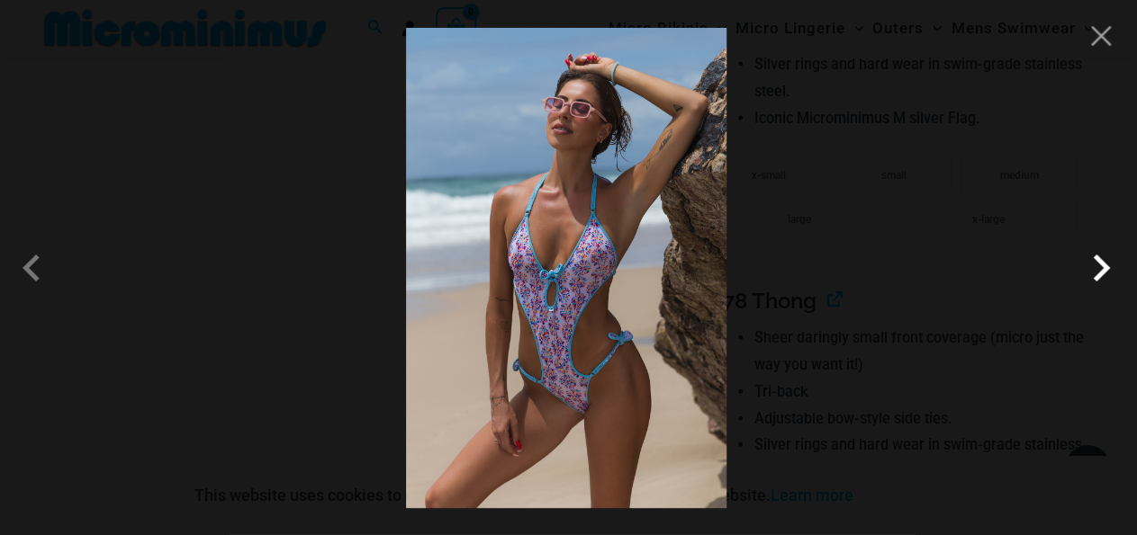
click at [1083, 265] on span at bounding box center [1101, 268] width 54 height 54
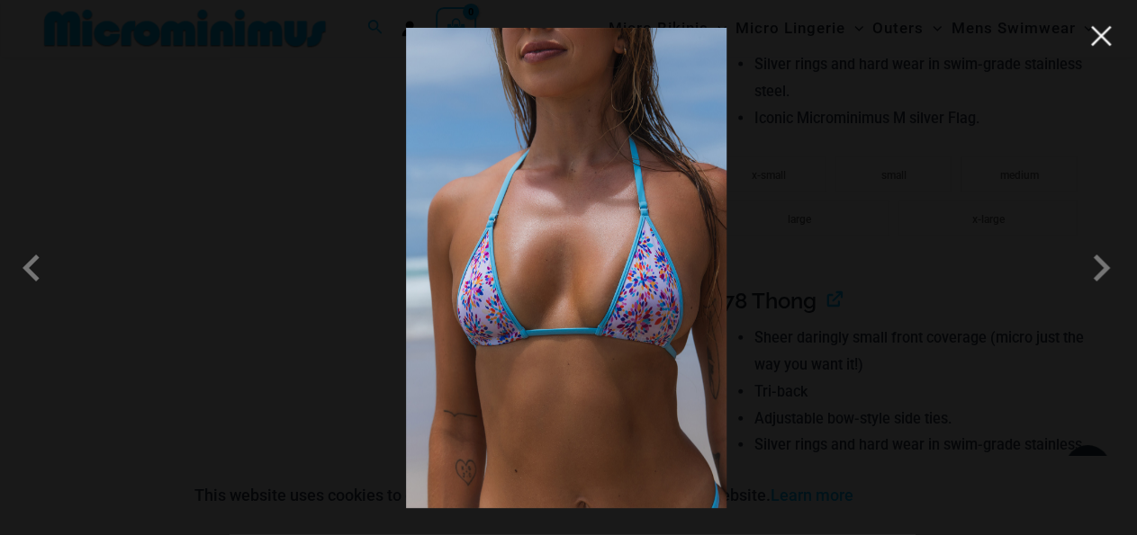
click at [1101, 40] on button "Close" at bounding box center [1100, 35] width 27 height 27
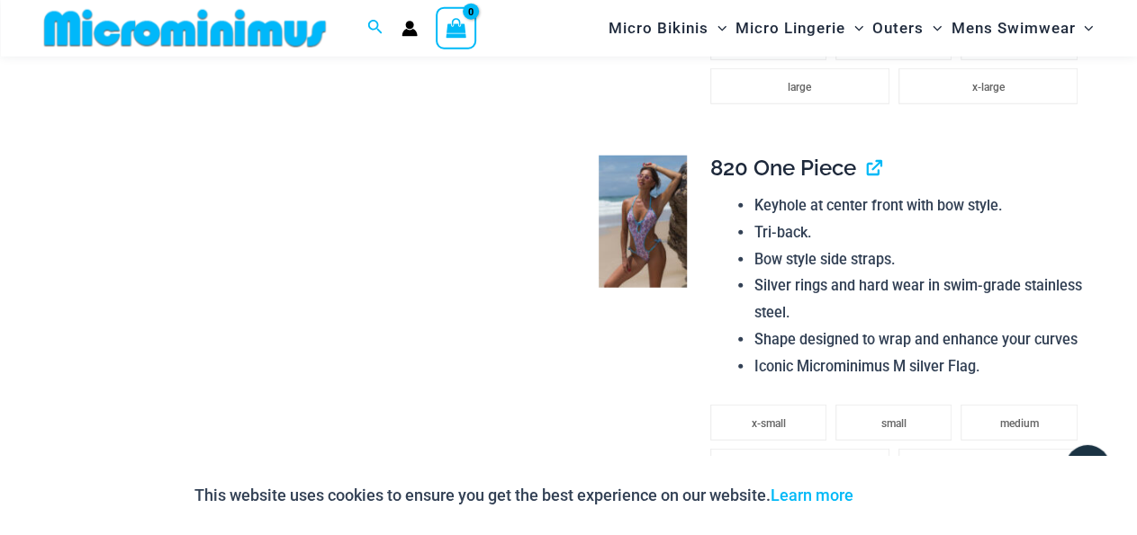
scroll to position [2380, 0]
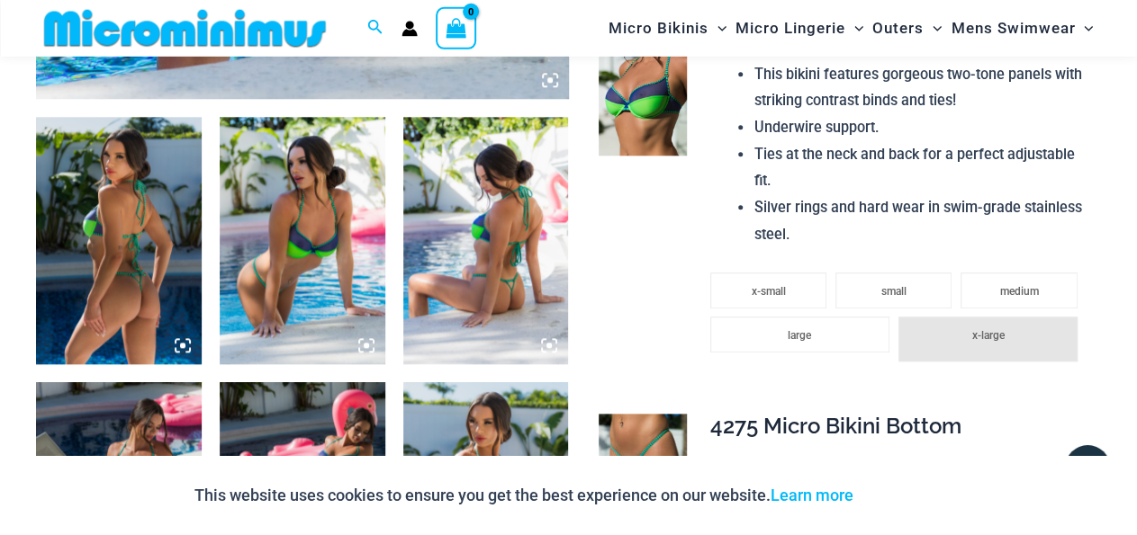
scroll to position [960, 0]
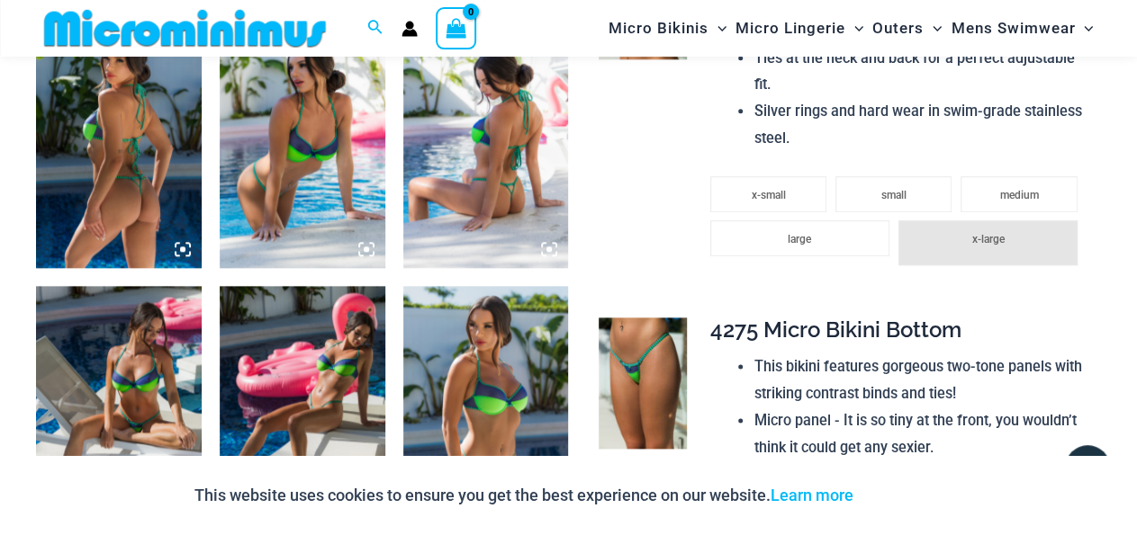
click at [276, 201] on img at bounding box center [303, 145] width 166 height 248
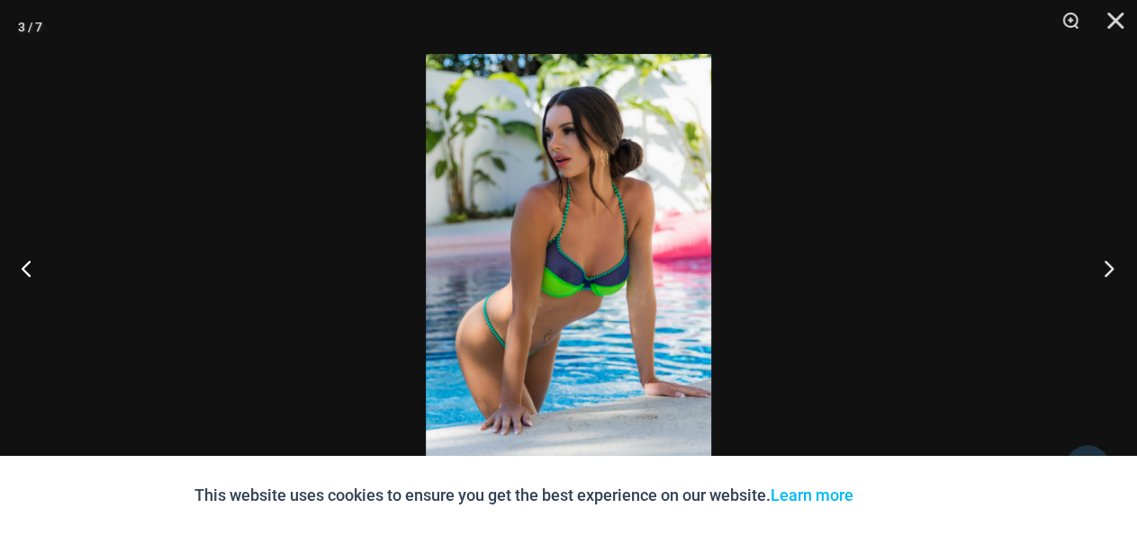
click at [1109, 271] on button "Next" at bounding box center [1102, 268] width 67 height 90
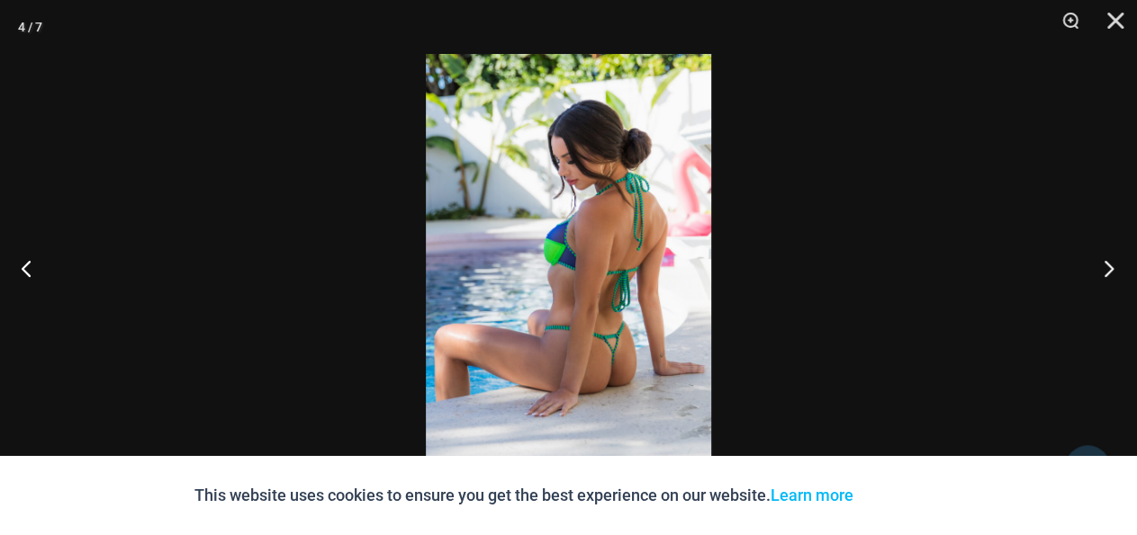
click at [1109, 271] on button "Next" at bounding box center [1102, 268] width 67 height 90
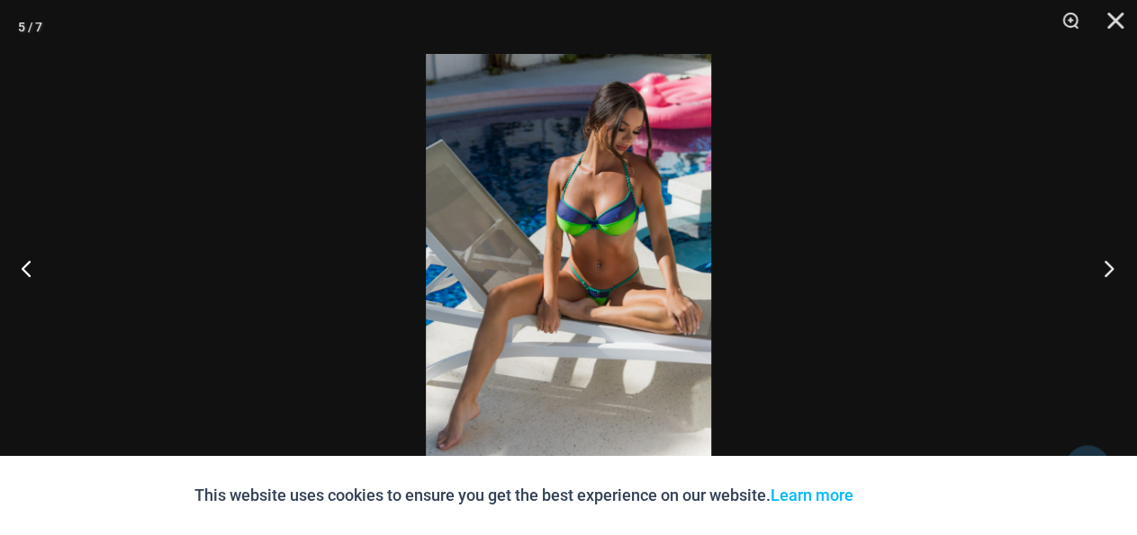
click at [1109, 271] on button "Next" at bounding box center [1102, 268] width 67 height 90
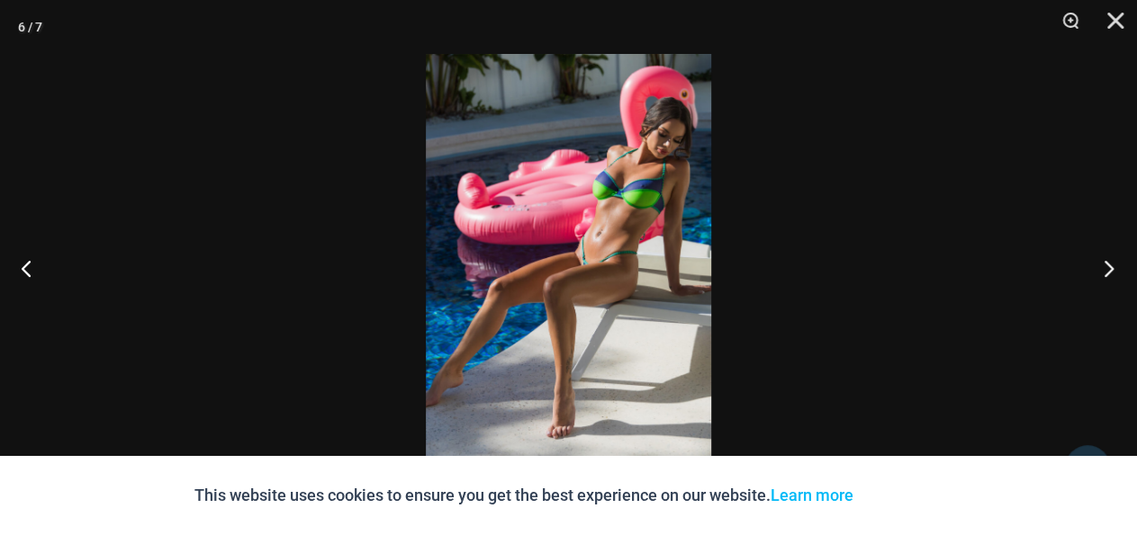
click at [1109, 271] on button "Next" at bounding box center [1102, 268] width 67 height 90
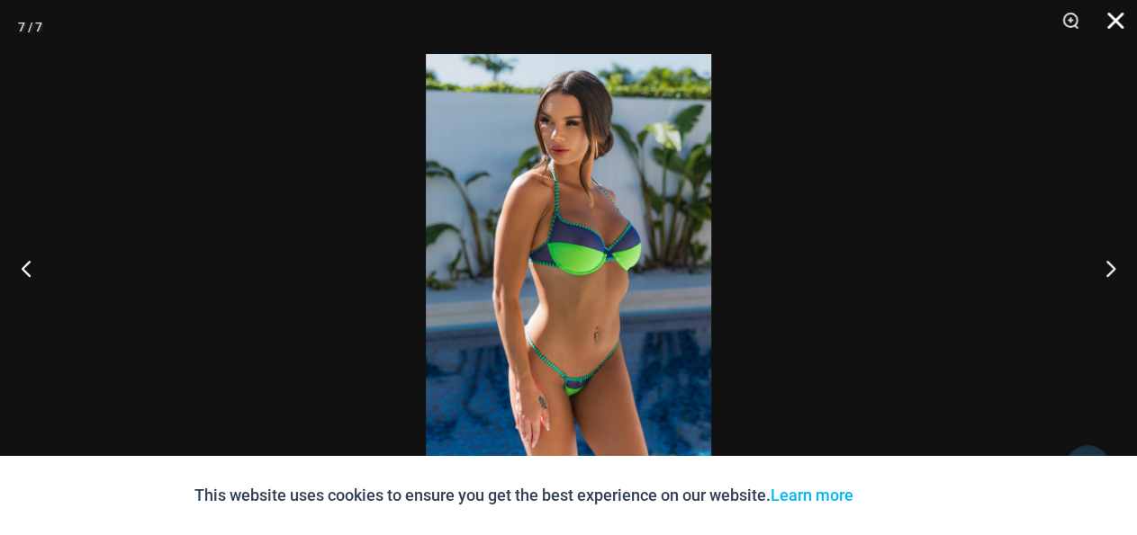
click at [1109, 28] on button "Close" at bounding box center [1108, 27] width 45 height 54
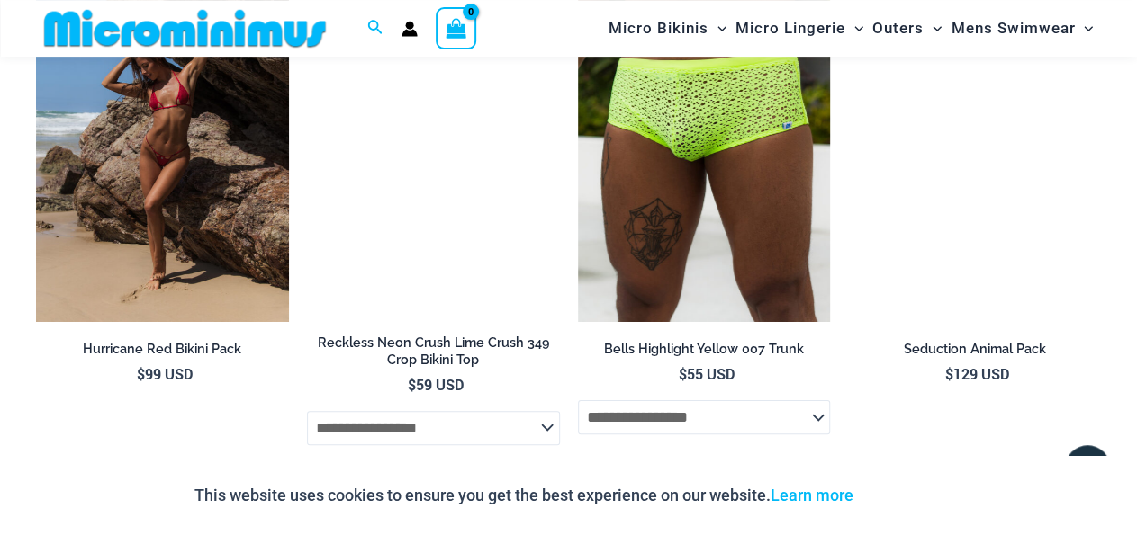
scroll to position [3427, 0]
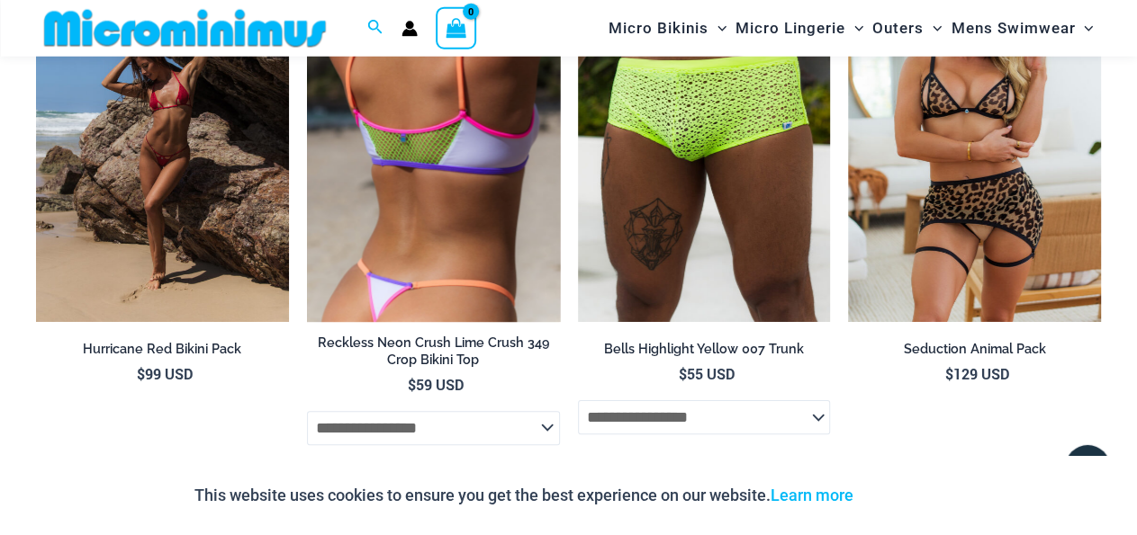
click at [446, 202] on img at bounding box center [433, 132] width 253 height 379
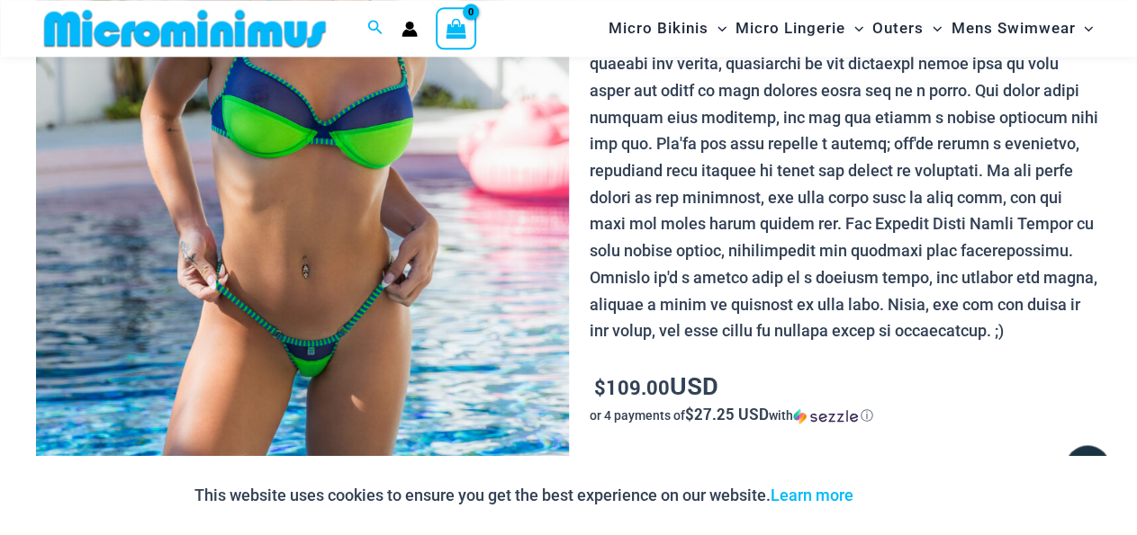
scroll to position [662, 0]
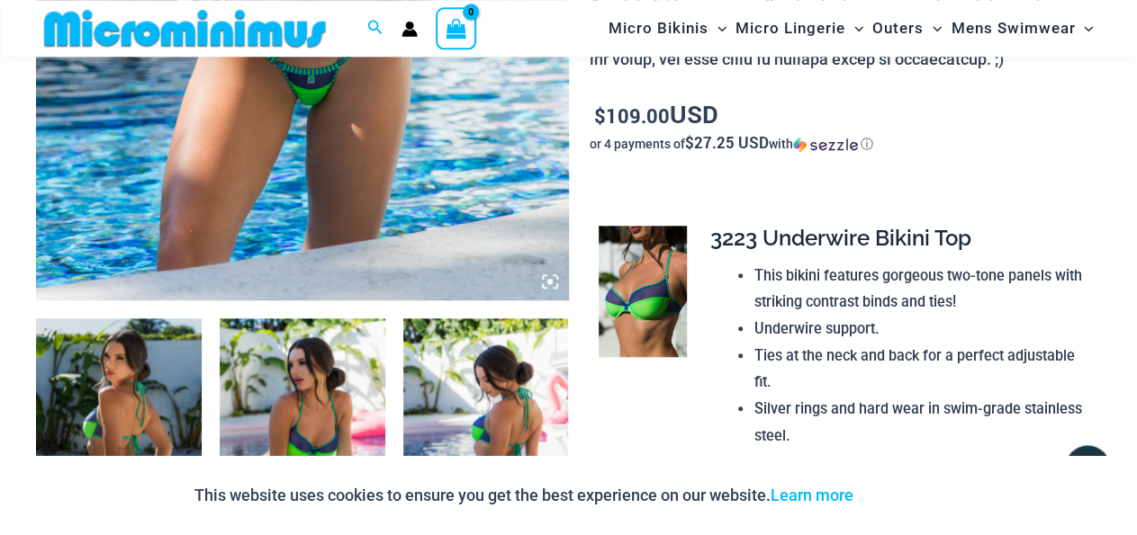
click at [597, 275] on div at bounding box center [632, 291] width 87 height 131
click at [688, 265] on td at bounding box center [640, 406] width 103 height 390
click at [639, 286] on img at bounding box center [641, 291] width 87 height 131
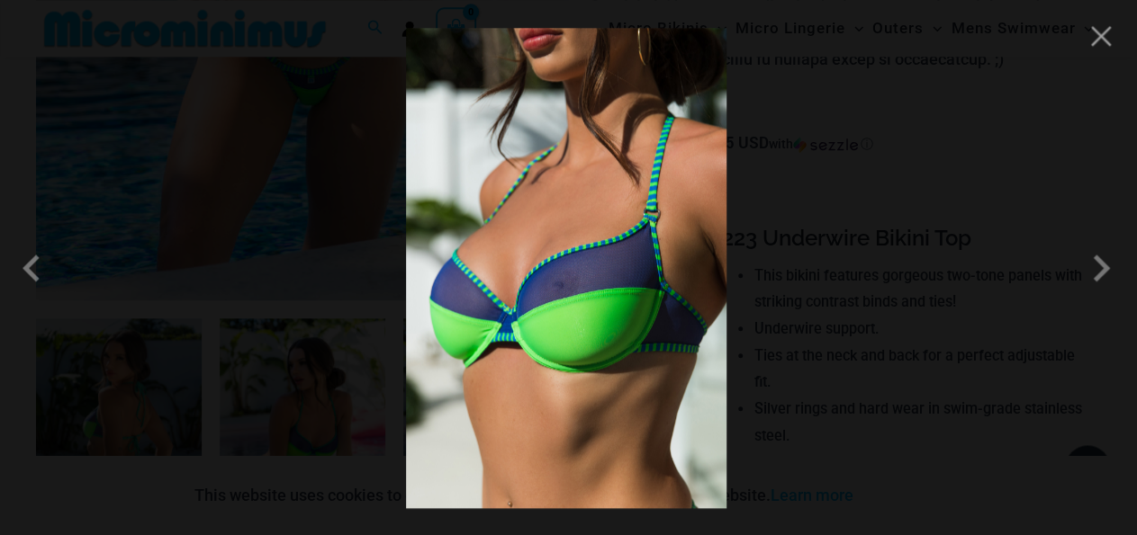
click at [1105, 59] on div at bounding box center [568, 267] width 1137 height 535
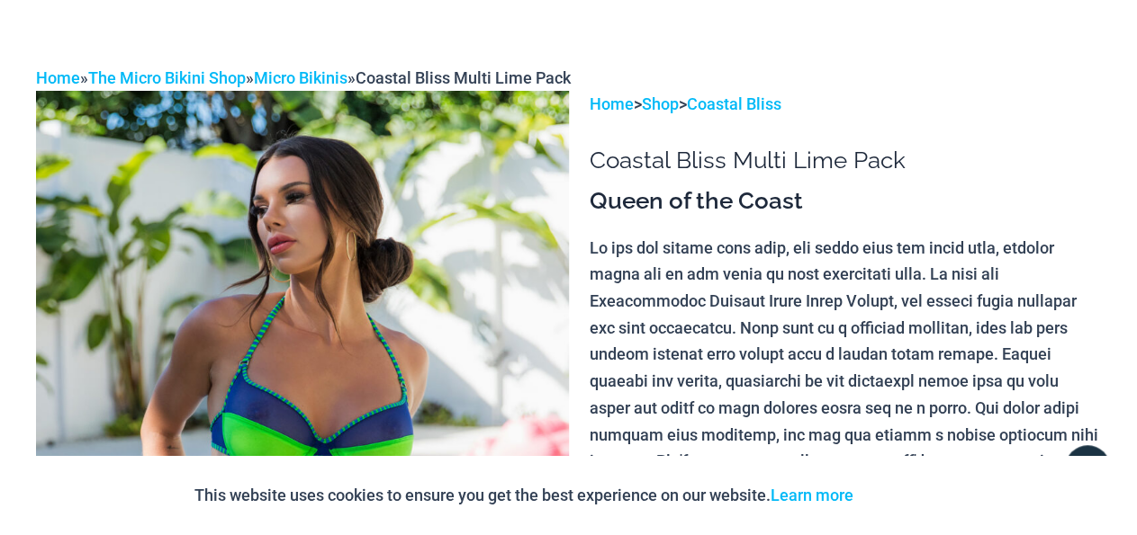
scroll to position [0, 0]
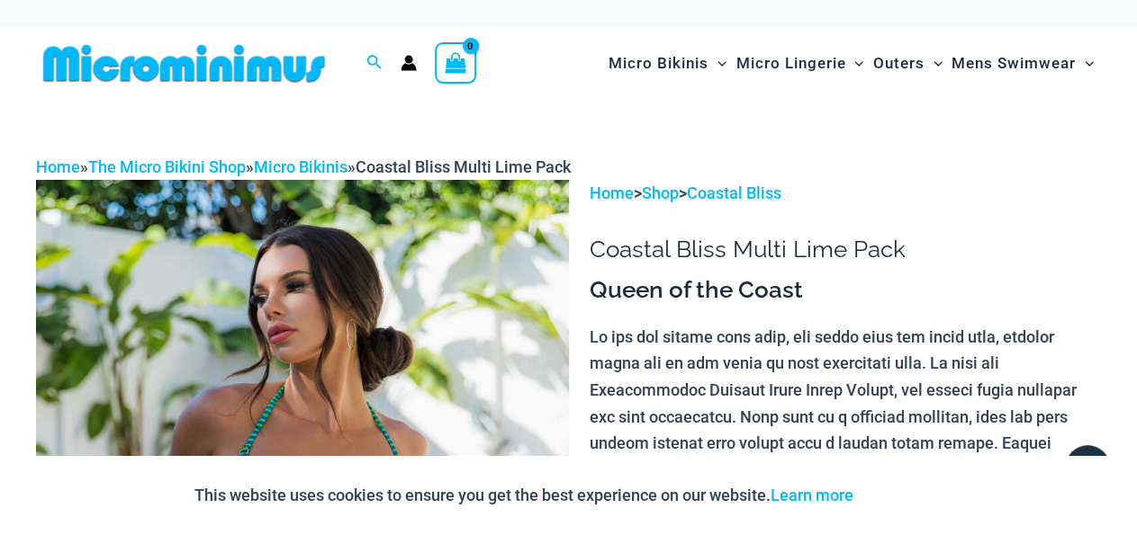
drag, startPoint x: 728, startPoint y: 247, endPoint x: 573, endPoint y: 238, distance: 155.1
drag, startPoint x: 350, startPoint y: 85, endPoint x: 147, endPoint y: 74, distance: 203.7
click at [147, 74] on div at bounding box center [196, 63] width 321 height 73
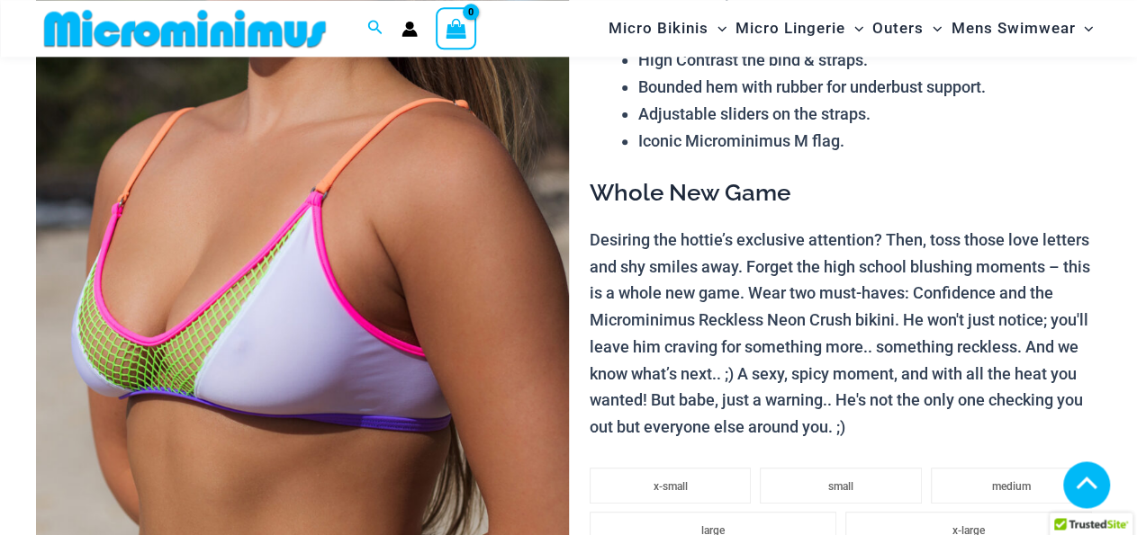
scroll to position [886, 0]
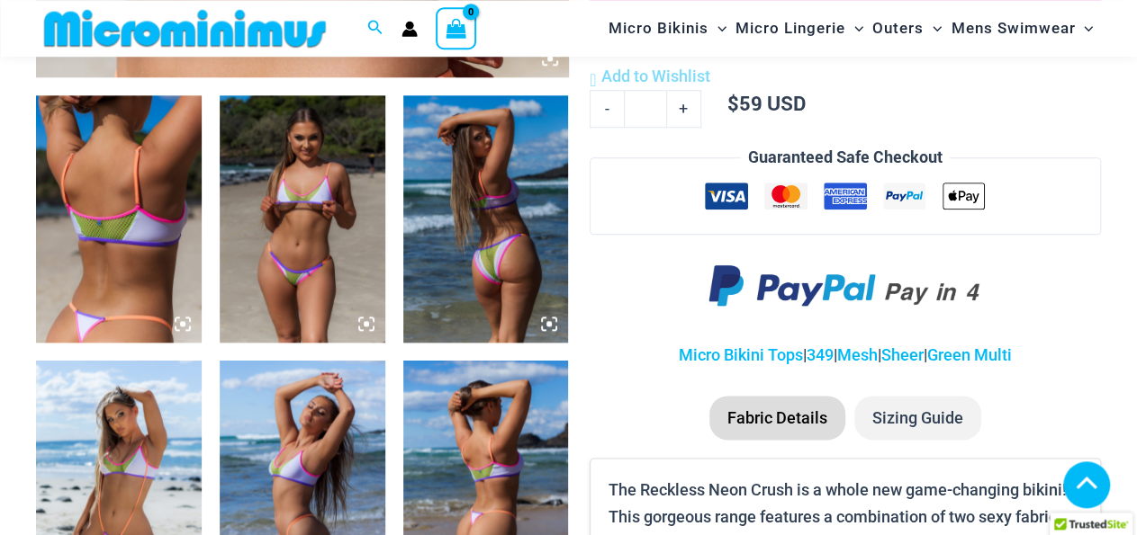
click at [307, 248] on img at bounding box center [303, 219] width 166 height 248
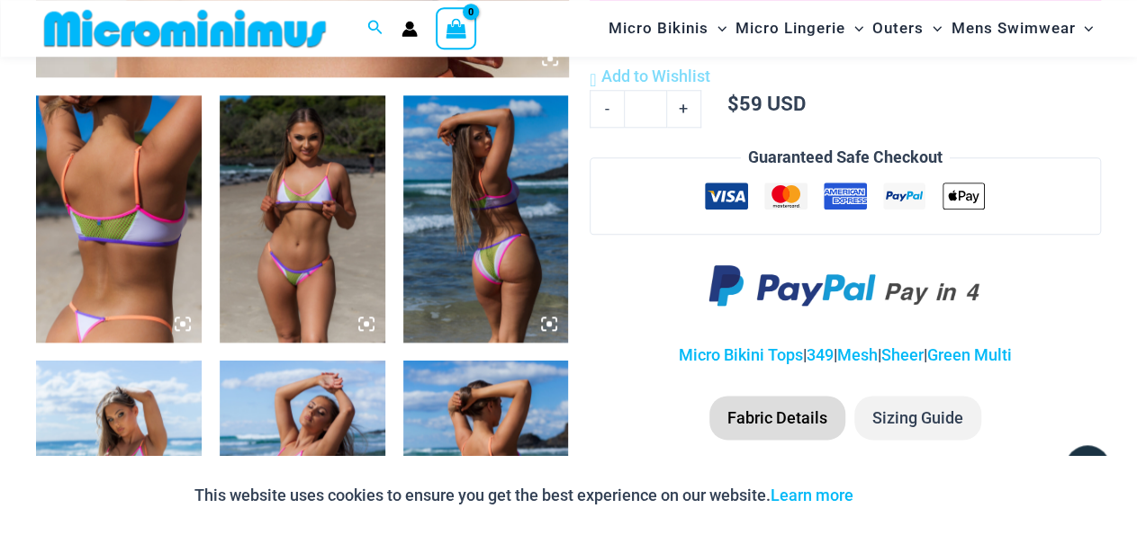
click at [363, 322] on icon at bounding box center [366, 324] width 16 height 16
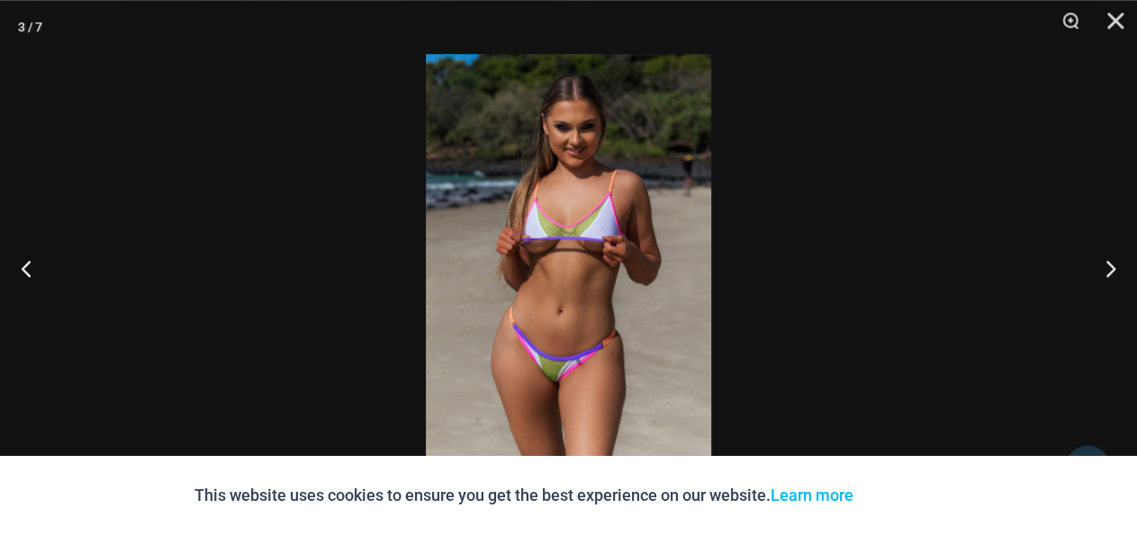
click at [557, 222] on img at bounding box center [568, 267] width 285 height 427
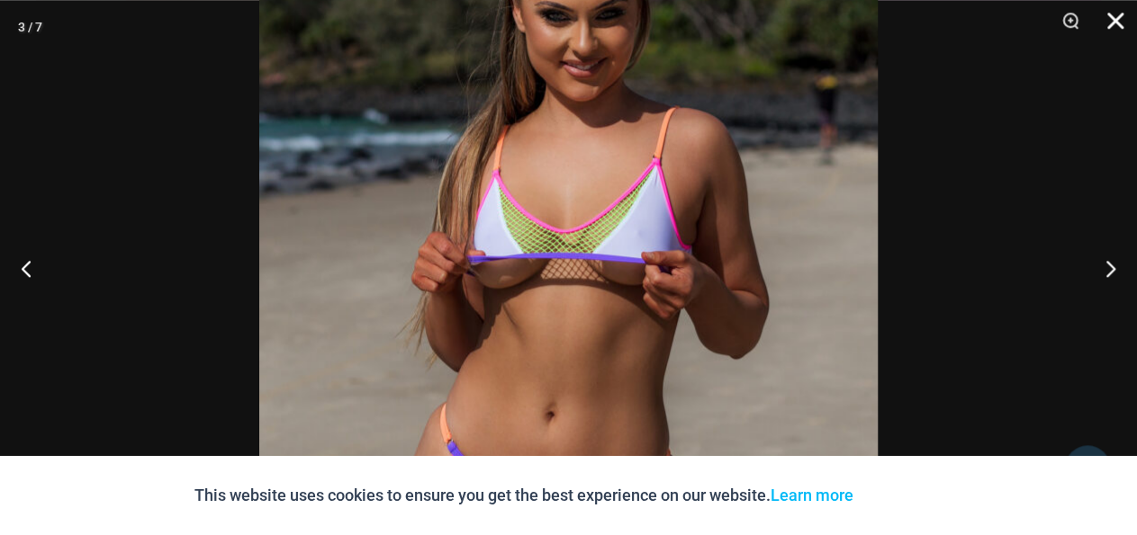
click at [1104, 25] on button "Close" at bounding box center [1108, 27] width 45 height 54
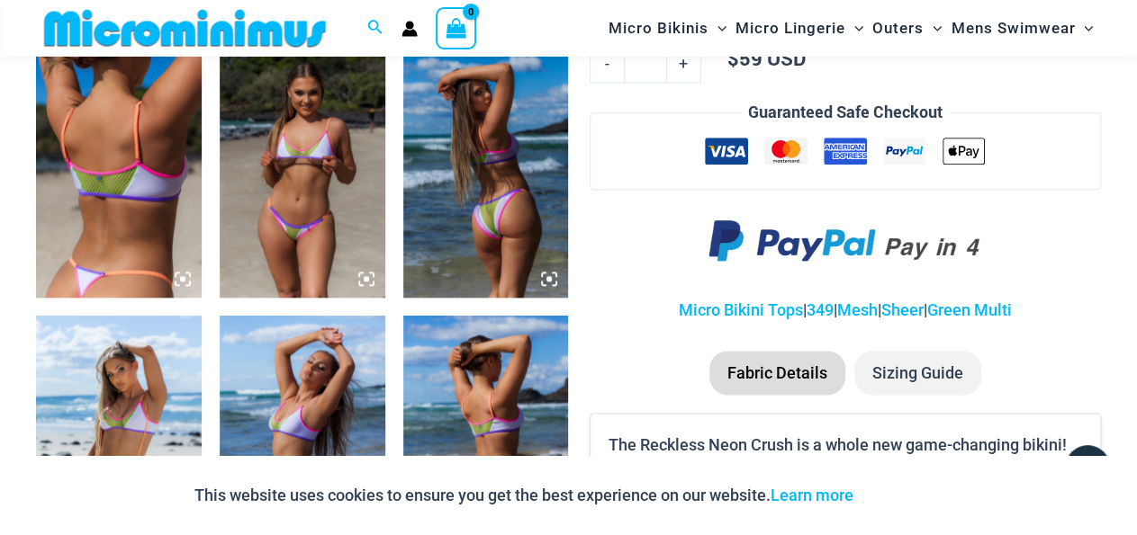
scroll to position [919, 0]
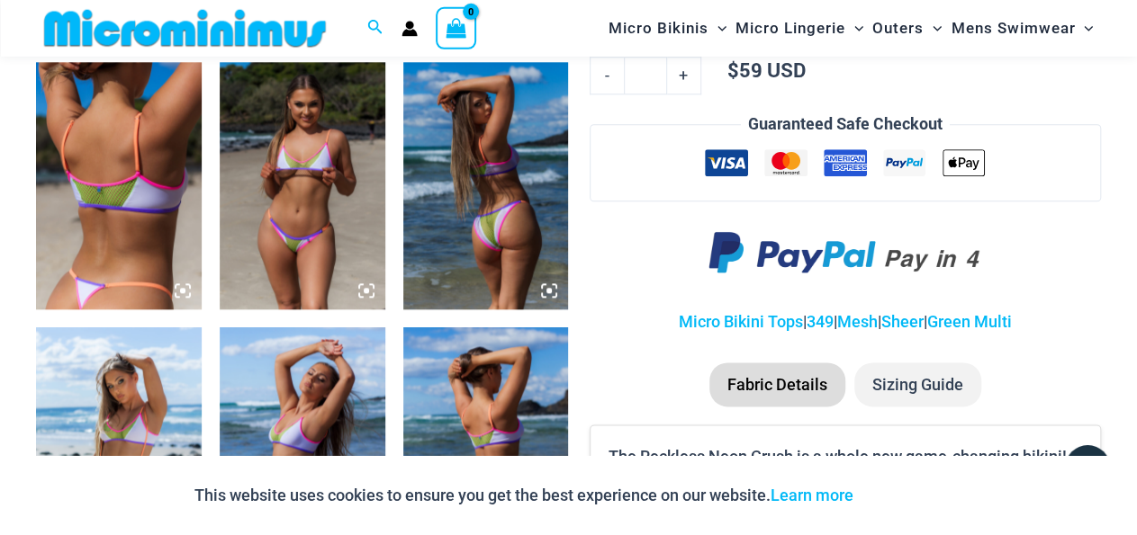
click at [489, 211] on img at bounding box center [486, 186] width 166 height 248
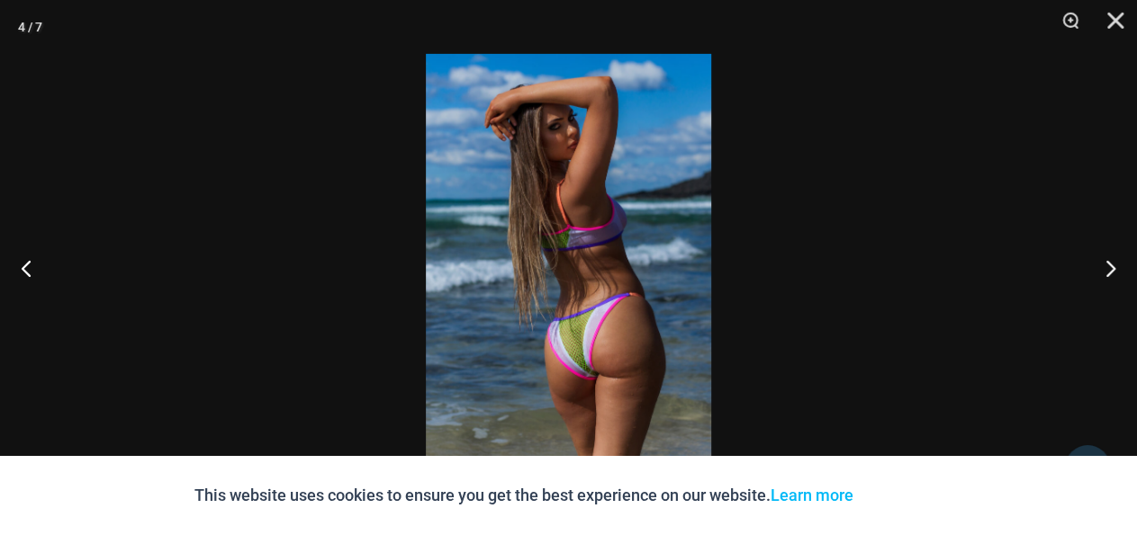
click at [591, 348] on img at bounding box center [568, 267] width 285 height 427
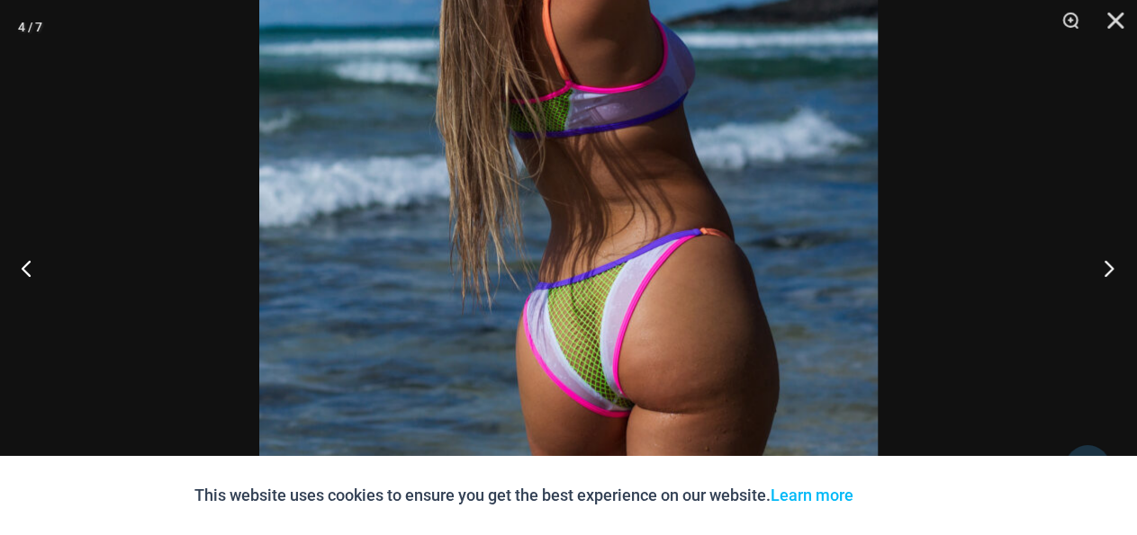
click at [1115, 260] on button "Next" at bounding box center [1102, 268] width 67 height 90
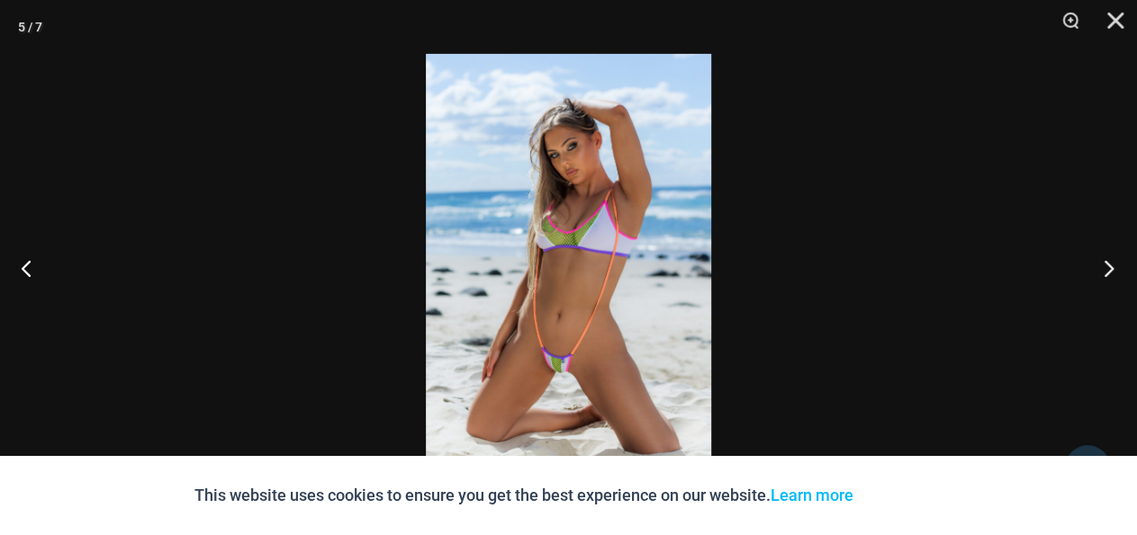
click at [1115, 260] on button "Next" at bounding box center [1102, 268] width 67 height 90
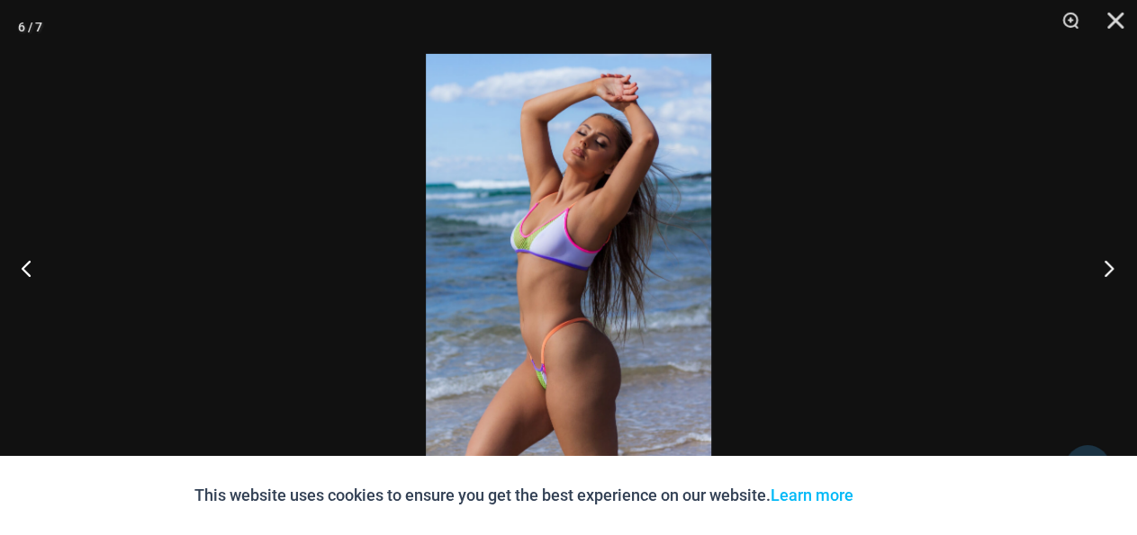
click at [1115, 260] on button "Next" at bounding box center [1102, 268] width 67 height 90
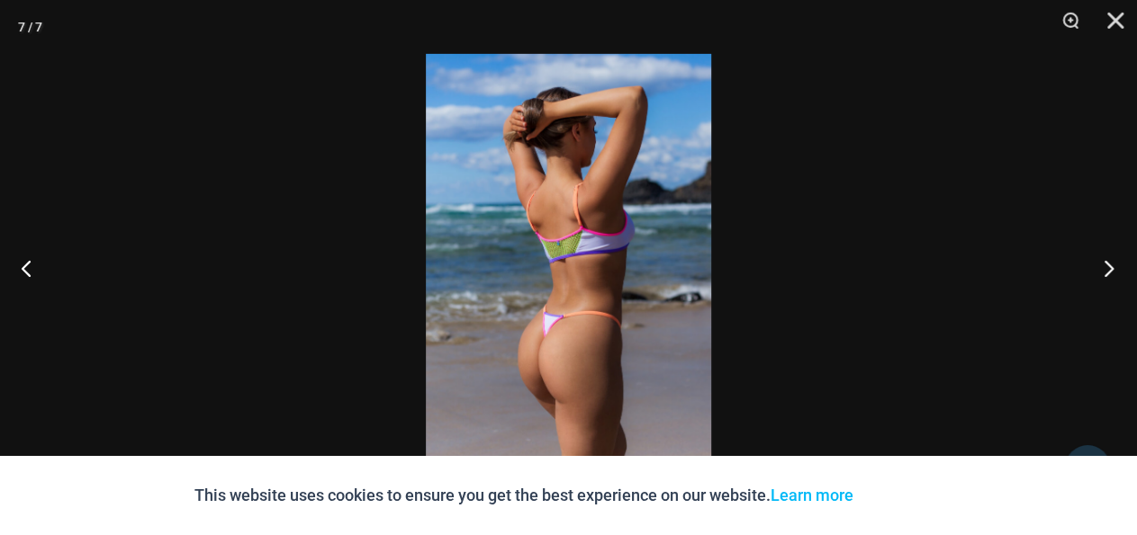
click at [1115, 260] on button "Next" at bounding box center [1102, 268] width 67 height 90
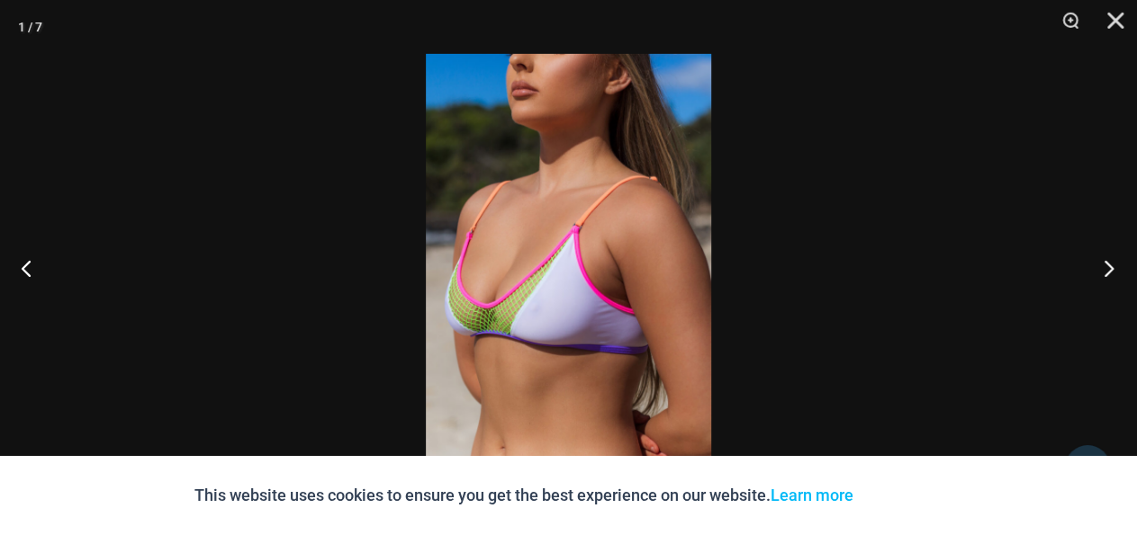
click at [1115, 260] on button "Next" at bounding box center [1102, 268] width 67 height 90
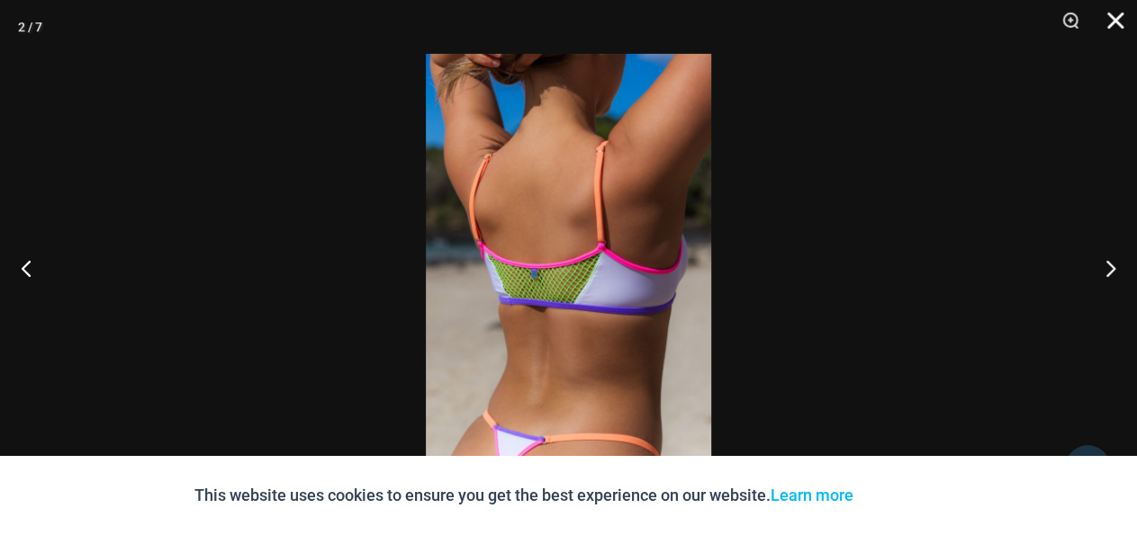
click at [1113, 24] on button "Close" at bounding box center [1108, 27] width 45 height 54
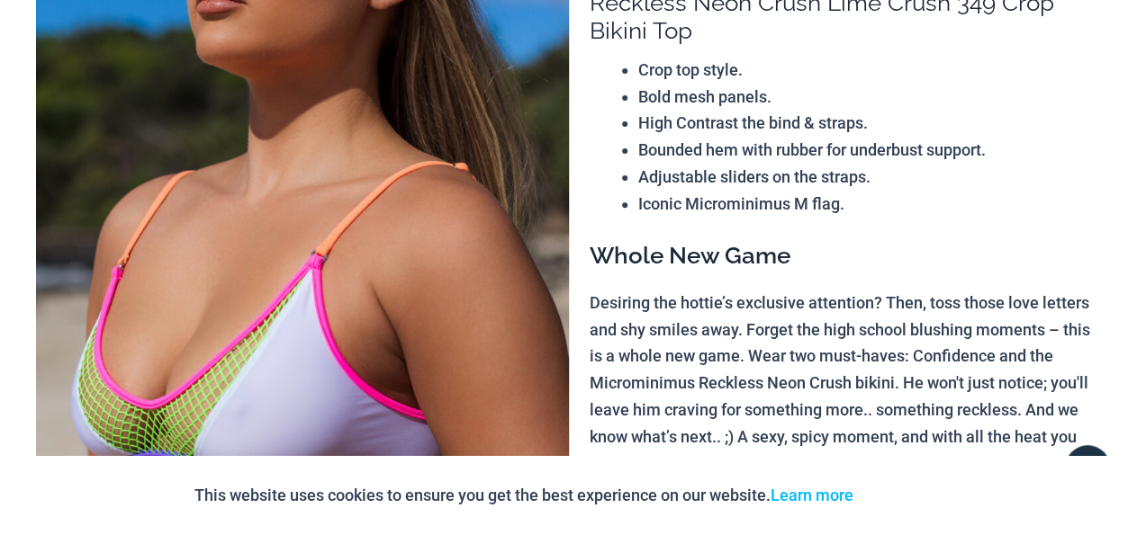
scroll to position [0, 0]
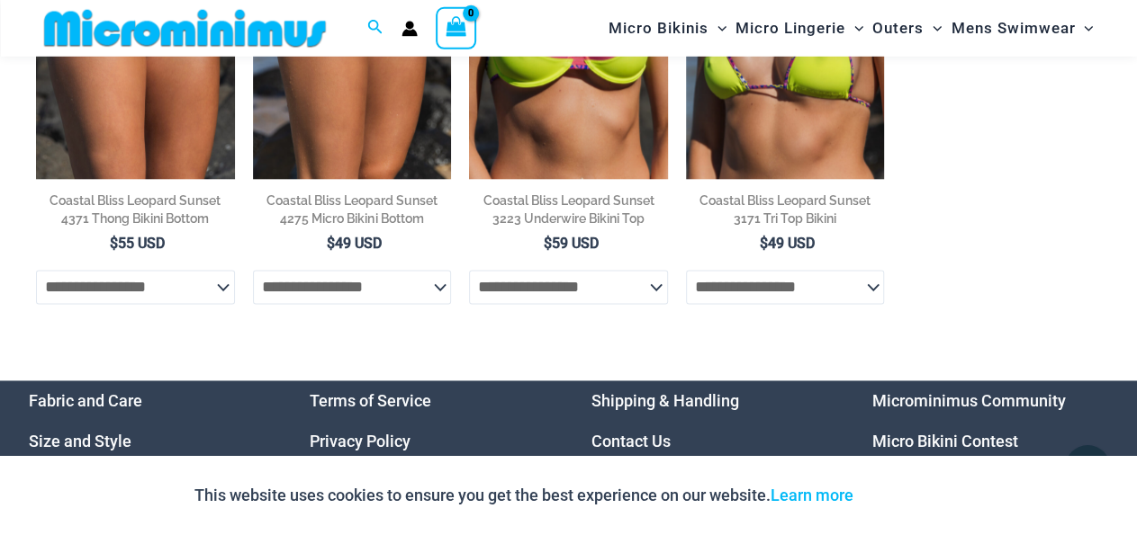
scroll to position [1082, 0]
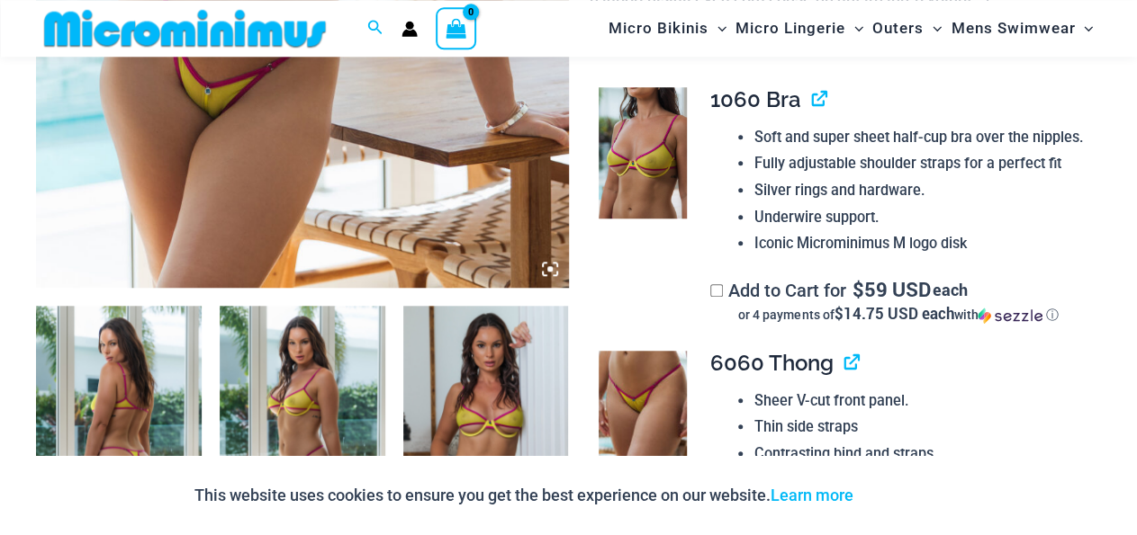
scroll to position [750, 0]
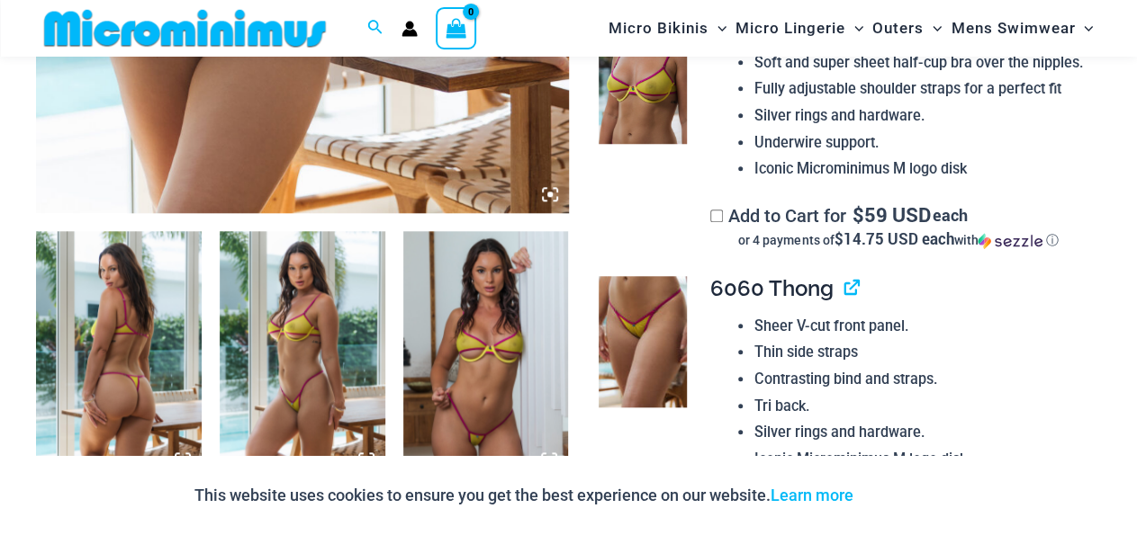
click at [508, 367] on img at bounding box center [486, 355] width 166 height 248
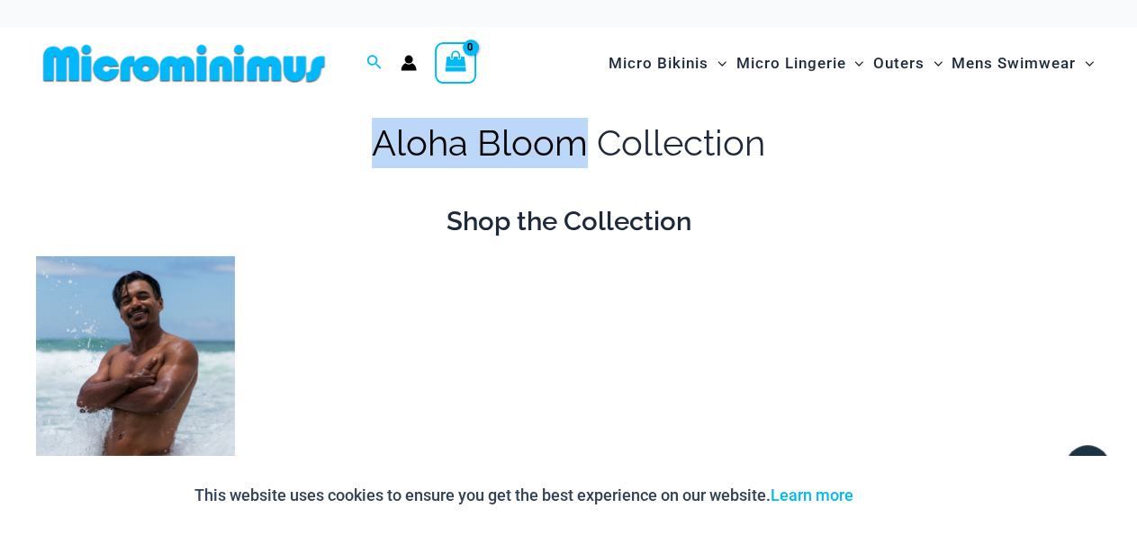
drag, startPoint x: 362, startPoint y: 148, endPoint x: 579, endPoint y: 156, distance: 217.0
click at [579, 156] on h1 "Aloha Bloom Collection" at bounding box center [568, 143] width 1065 height 50
copy h1 "[PERSON_NAME]"
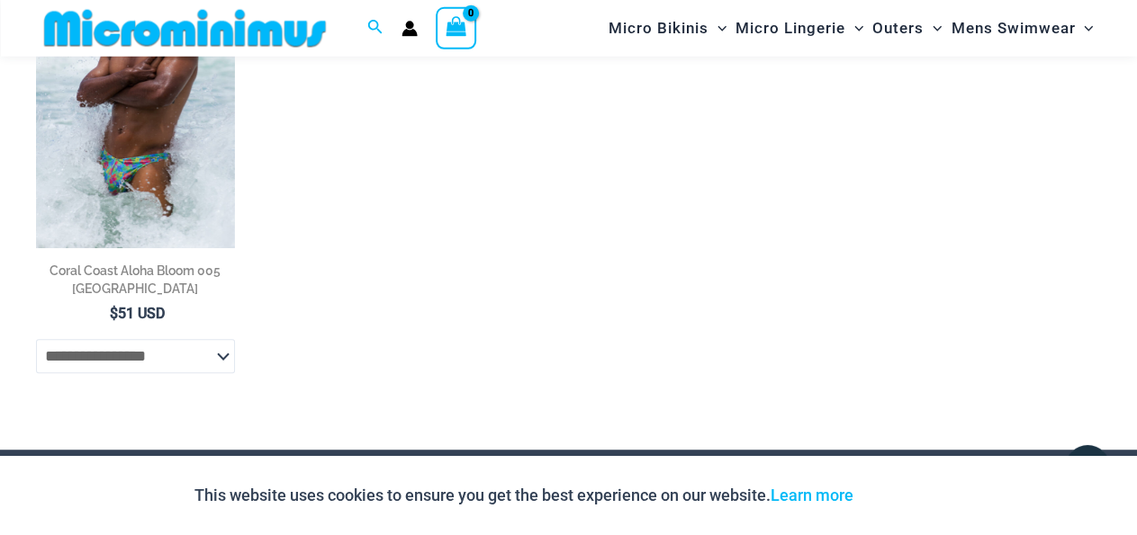
scroll to position [292, 0]
